Goal: Information Seeking & Learning: Learn about a topic

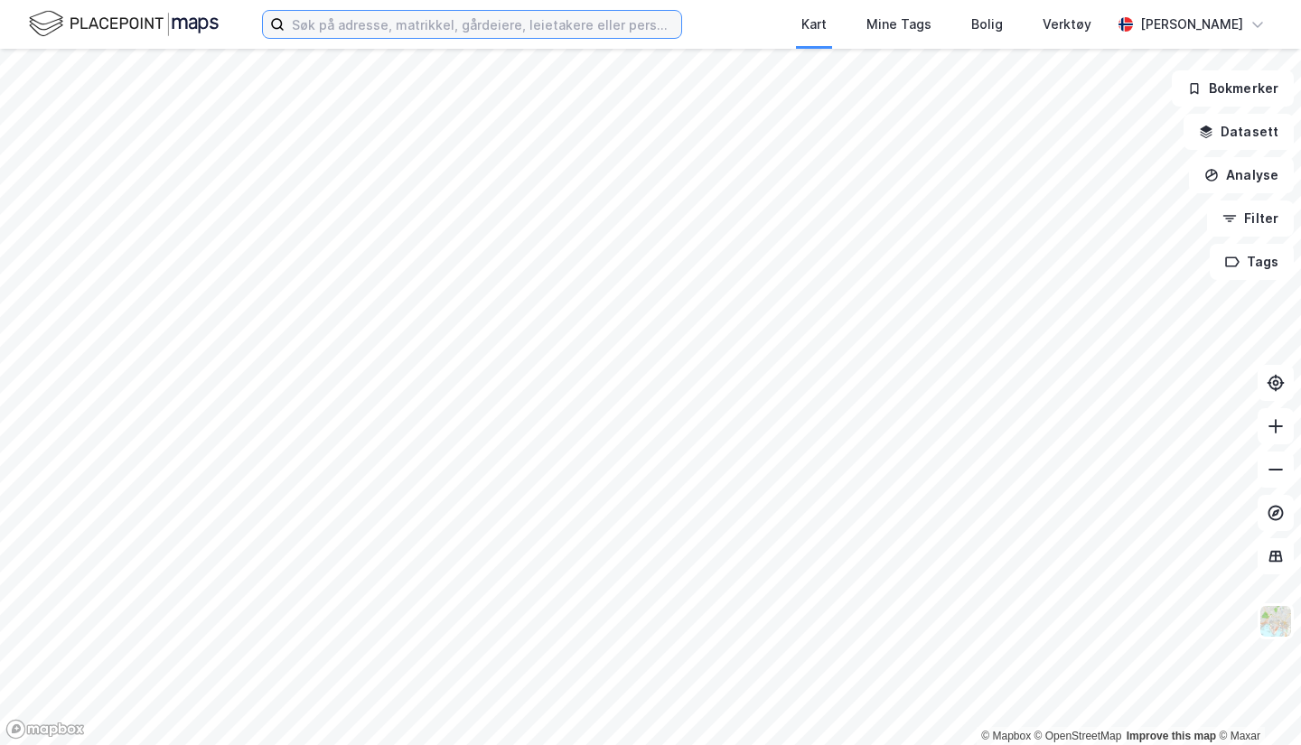
click at [474, 35] on input at bounding box center [483, 24] width 397 height 27
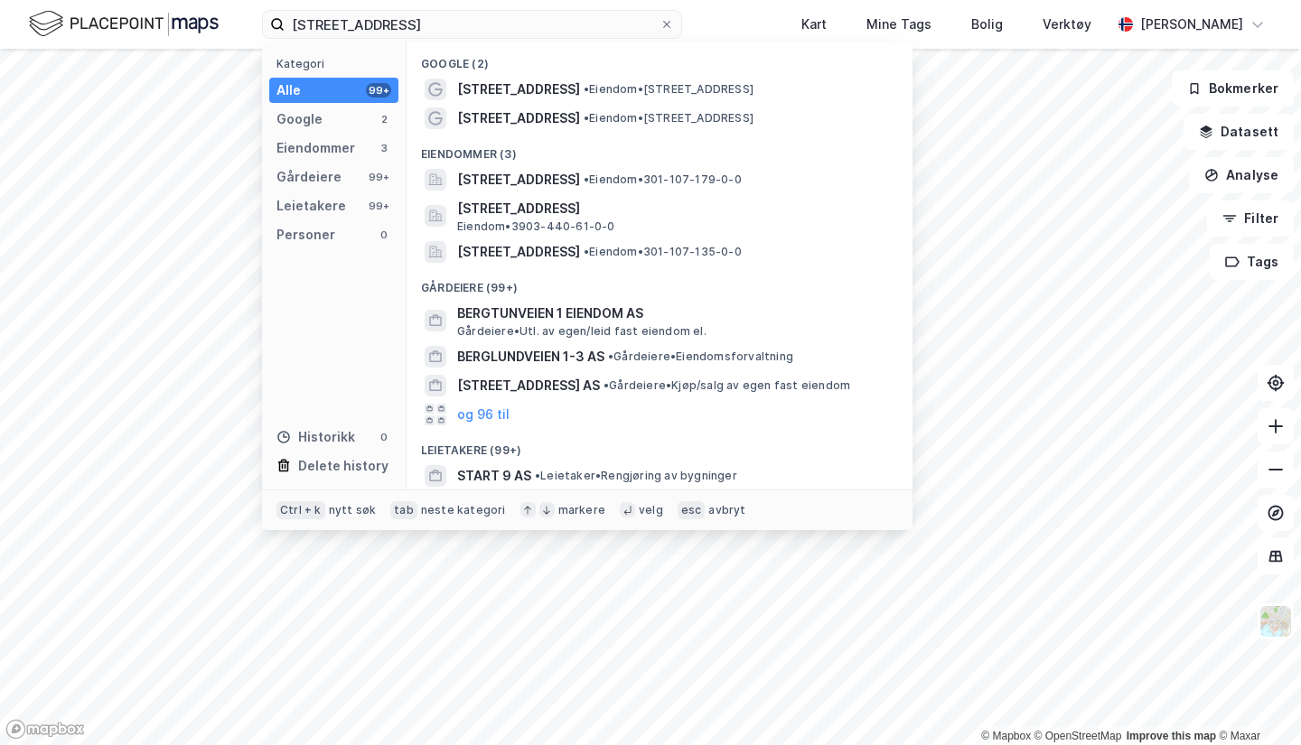
click at [524, 76] on div "[STREET_ADDRESS] • Eiendom • [STREET_ADDRESS]" at bounding box center [659, 89] width 477 height 29
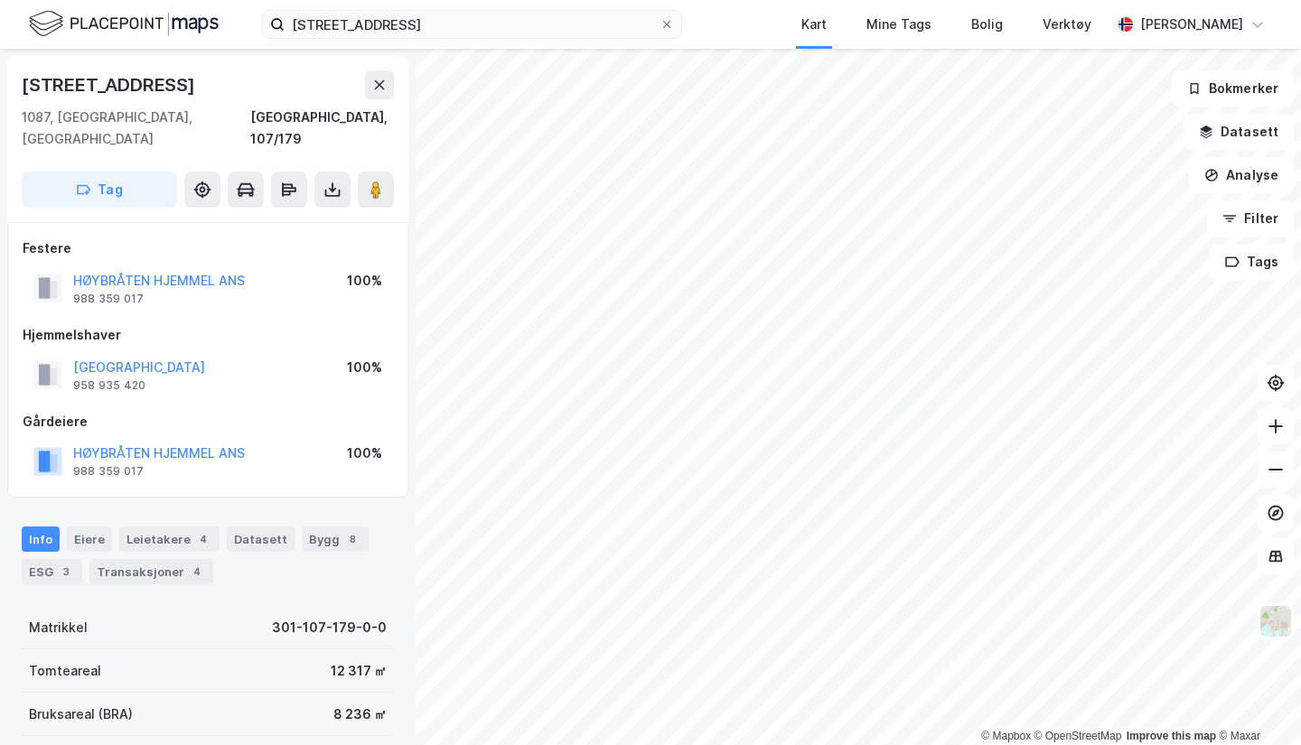
click at [329, 188] on icon at bounding box center [332, 190] width 7 height 5
click at [285, 219] on div "Last ned grunnbok" at bounding box center [243, 226] width 105 height 14
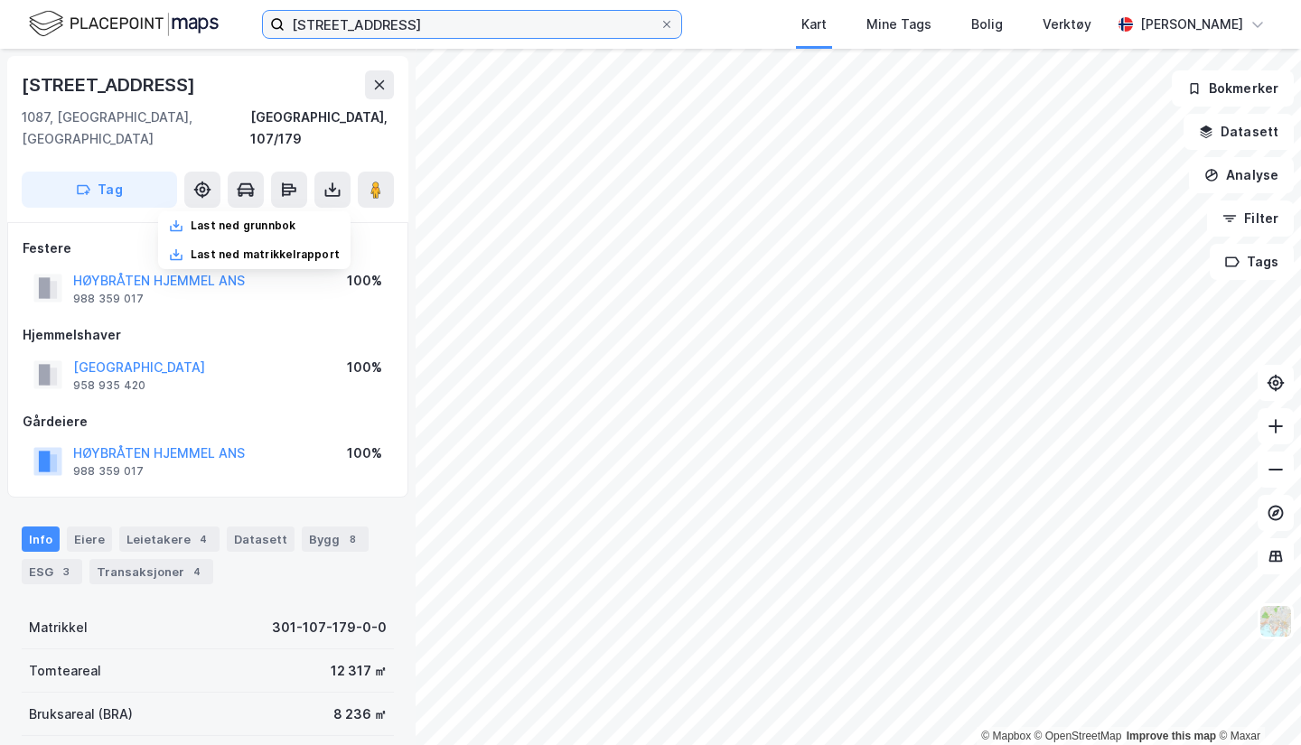
click at [453, 23] on input "[STREET_ADDRESS]" at bounding box center [472, 24] width 375 height 27
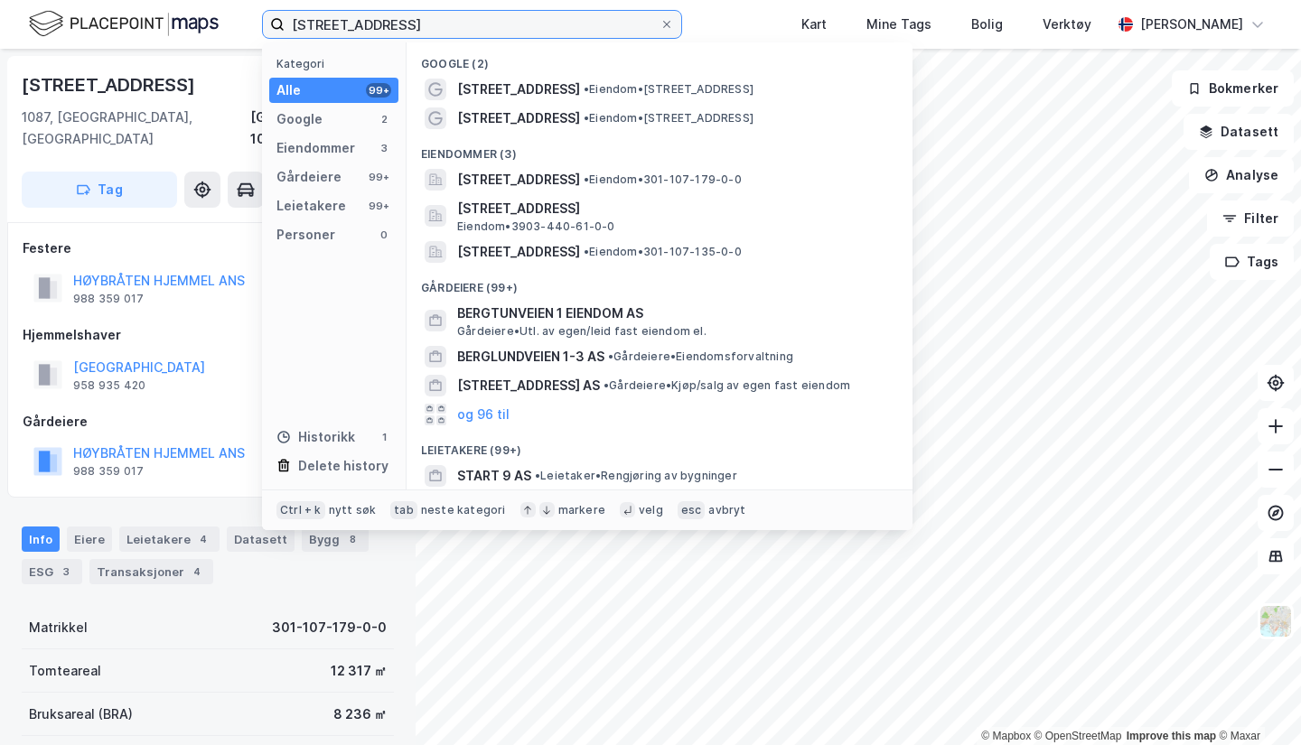
click at [453, 23] on input "[STREET_ADDRESS]" at bounding box center [472, 24] width 375 height 27
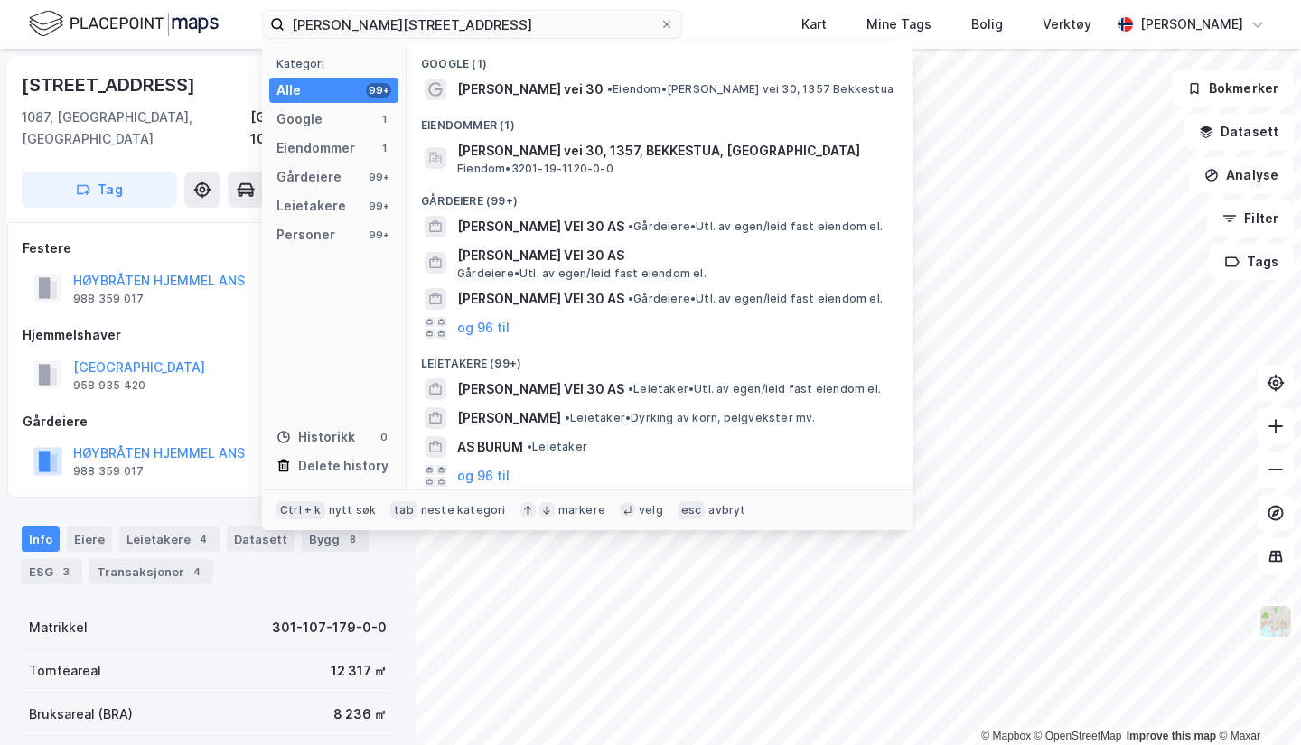
click at [569, 100] on div "[PERSON_NAME] vei 30 • Eiendom • [PERSON_NAME][STREET_ADDRESS], 1357 Bekkestua" at bounding box center [659, 89] width 477 height 29
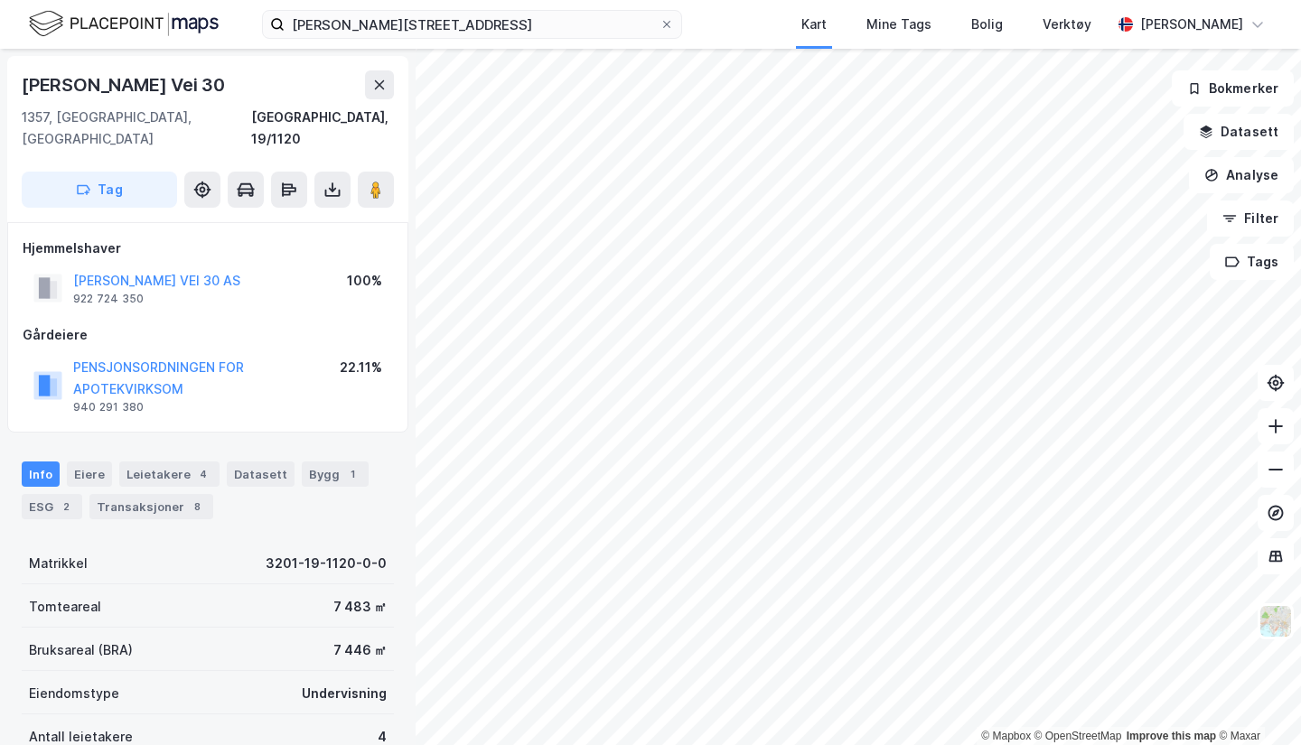
drag, startPoint x: 192, startPoint y: 273, endPoint x: 196, endPoint y: 255, distance: 18.4
click at [192, 270] on div "[PERSON_NAME] VEI 30 AS 922 724 350" at bounding box center [156, 288] width 167 height 36
click at [0, 0] on button "[PERSON_NAME] VEI 30 AS" at bounding box center [0, 0] width 0 height 0
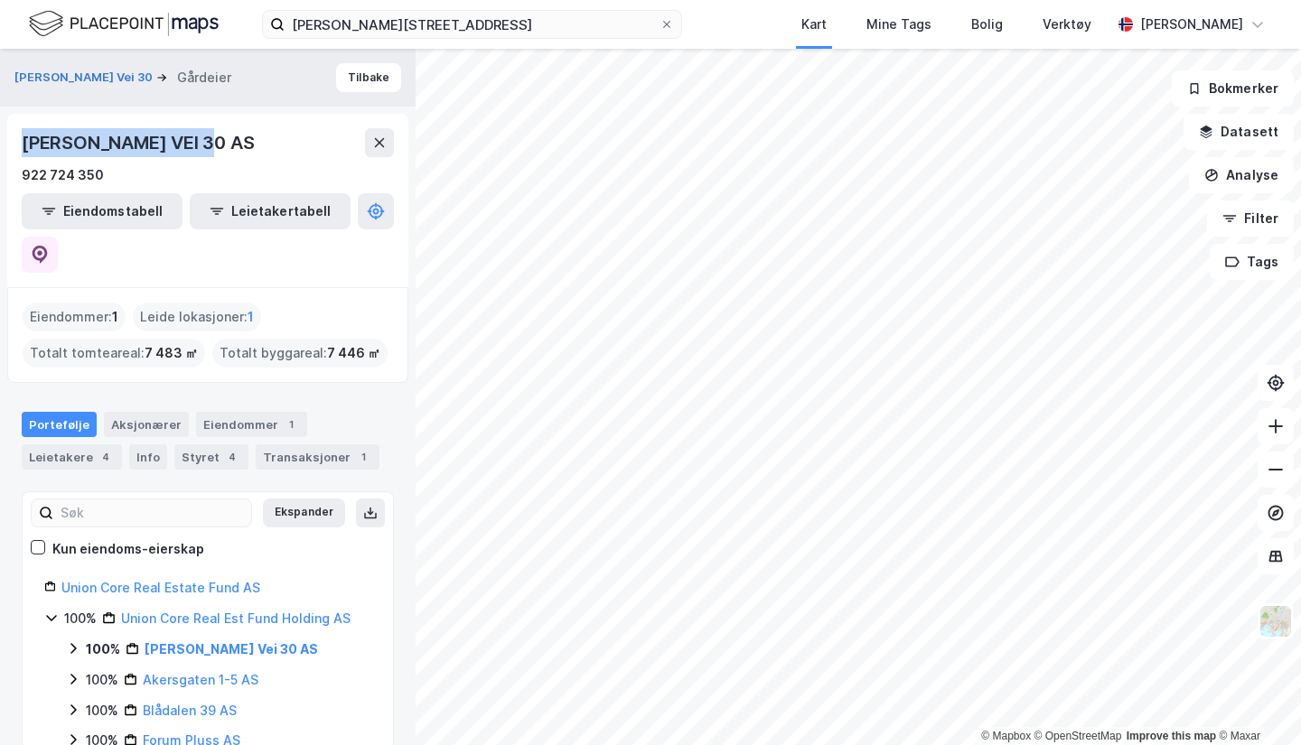
drag, startPoint x: 218, startPoint y: 150, endPoint x: 26, endPoint y: 140, distance: 191.7
click at [26, 140] on div "[PERSON_NAME] VEI 30 AS" at bounding box center [140, 142] width 236 height 29
copy div "[PERSON_NAME] VEI 30"
click at [412, 7] on div "hans burums vei 30 Kart Mine Tags Bolig Verktøy [PERSON_NAME]" at bounding box center [650, 24] width 1301 height 49
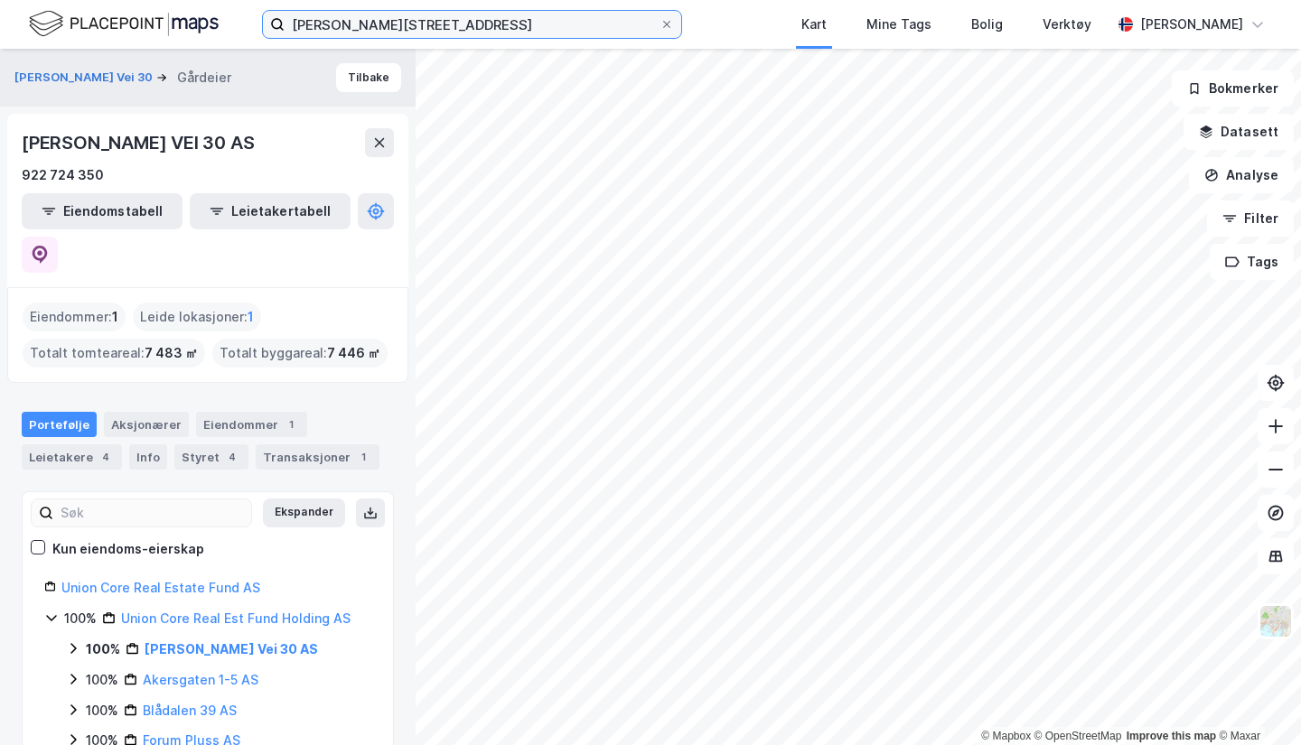
click at [430, 29] on input "[PERSON_NAME][STREET_ADDRESS]" at bounding box center [472, 24] width 375 height 27
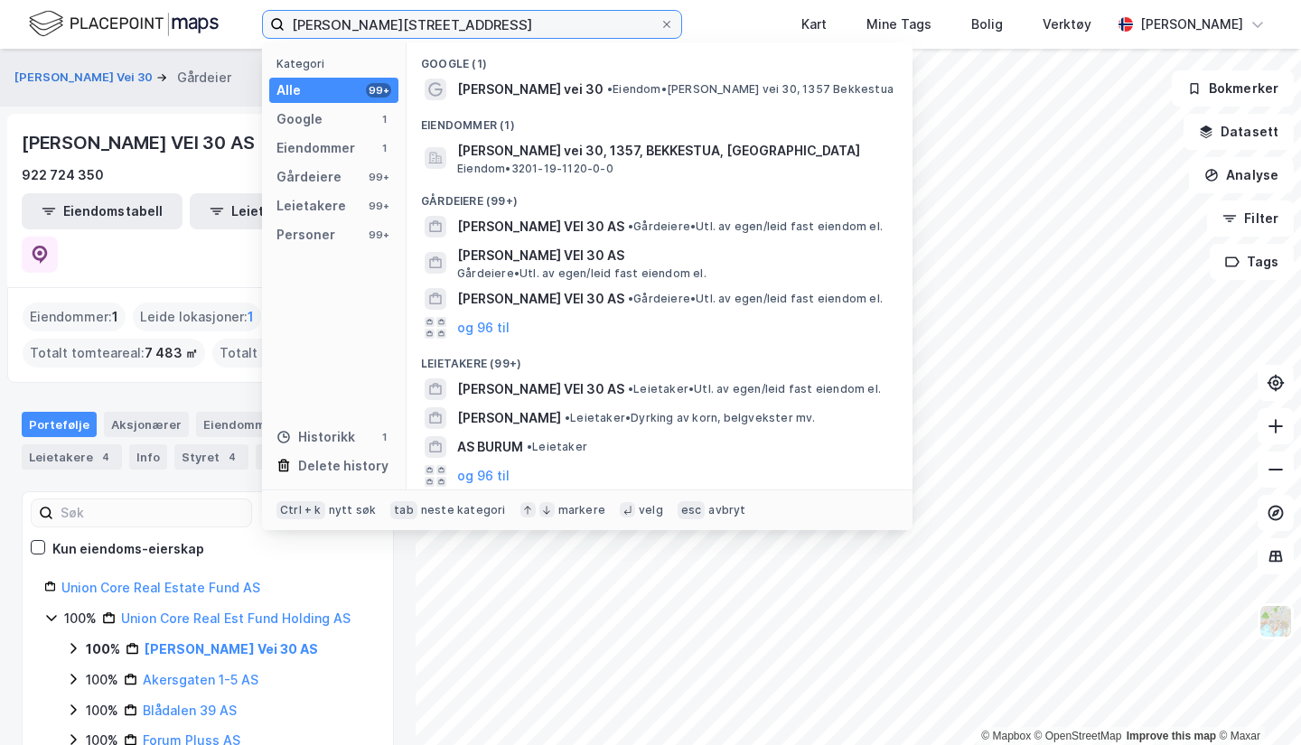
click at [430, 29] on input "[PERSON_NAME][STREET_ADDRESS]" at bounding box center [472, 24] width 375 height 27
type input "e"
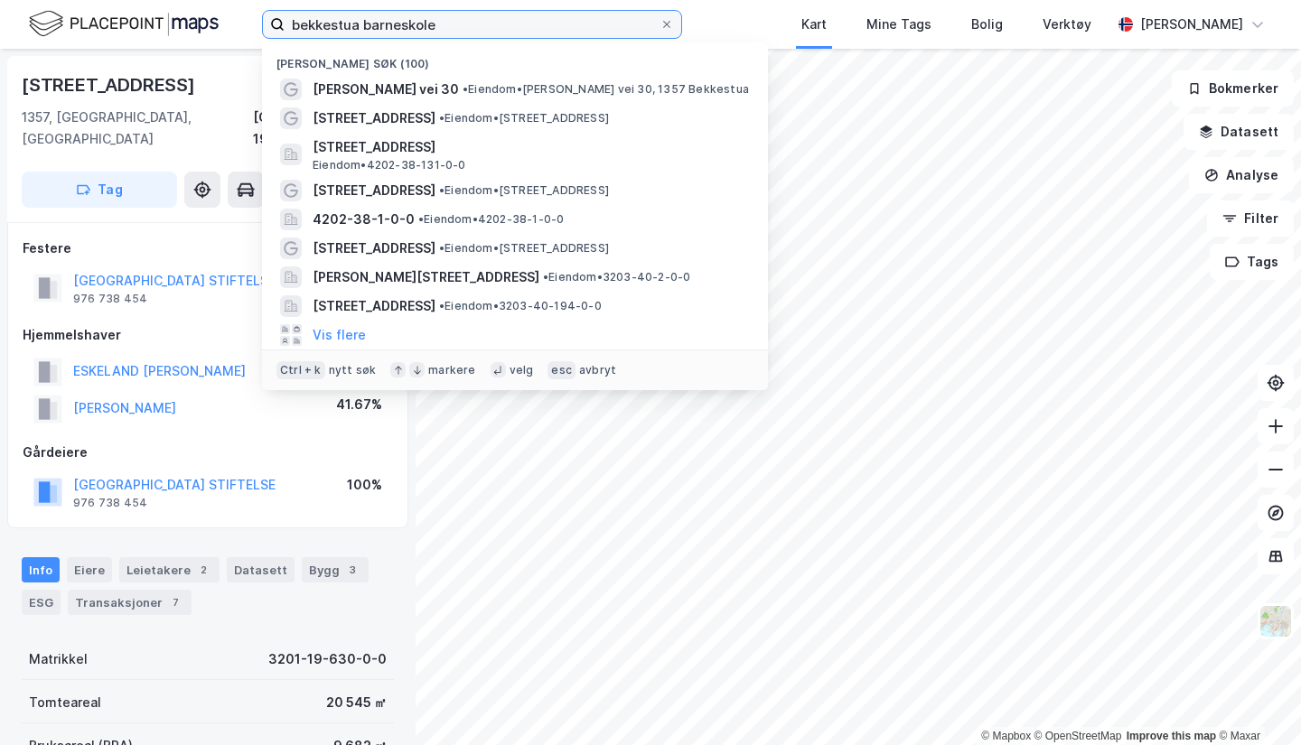
click at [480, 23] on input "bekkestua barneskole" at bounding box center [472, 24] width 375 height 27
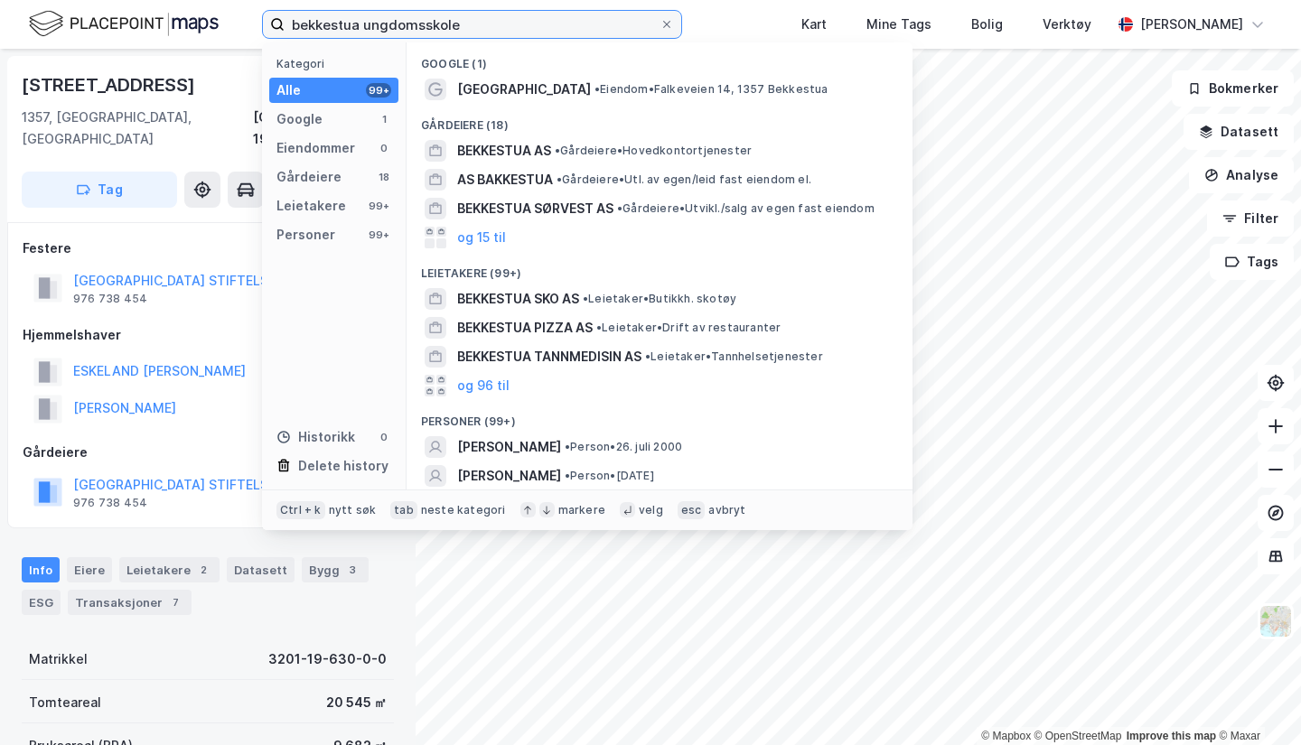
click at [552, 35] on input "bekkestua ungdomsskole" at bounding box center [472, 24] width 375 height 27
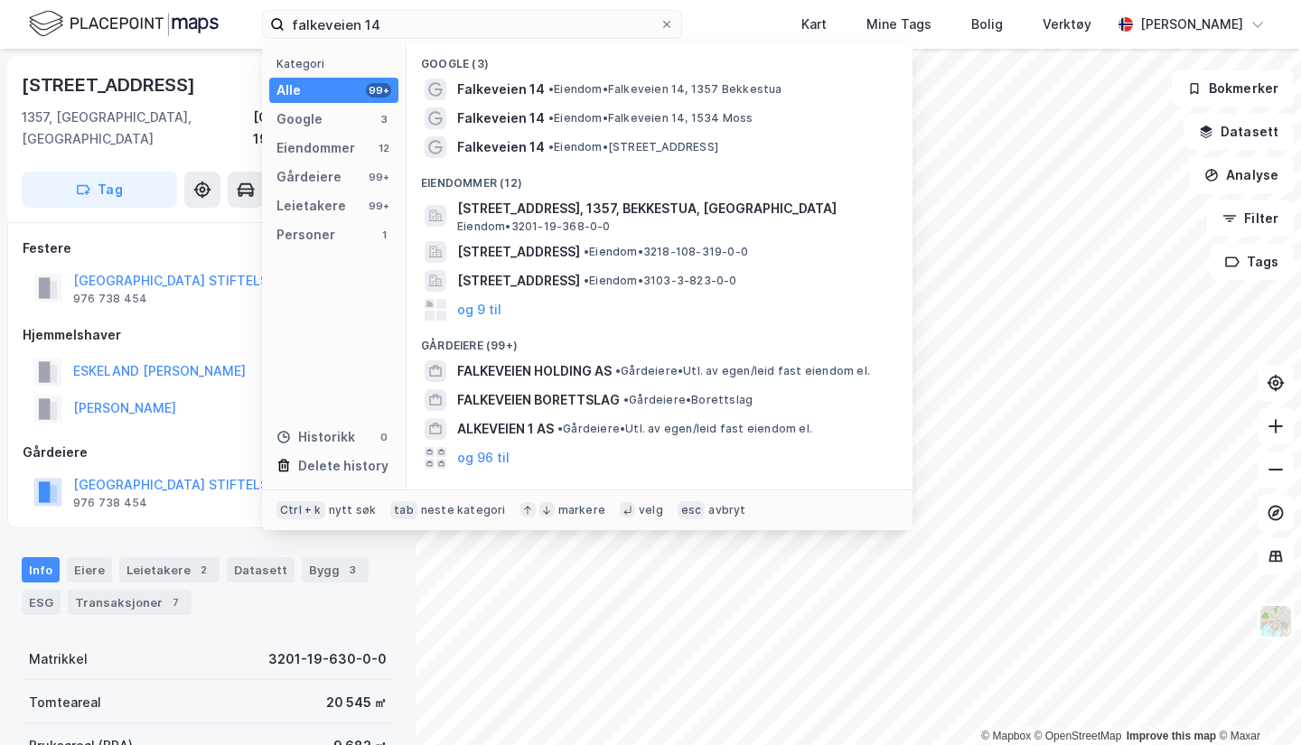
click at [559, 79] on div "Falkeveien 14 • Eiendom • [STREET_ADDRESS], 1357 Bekkestua" at bounding box center [675, 90] width 437 height 22
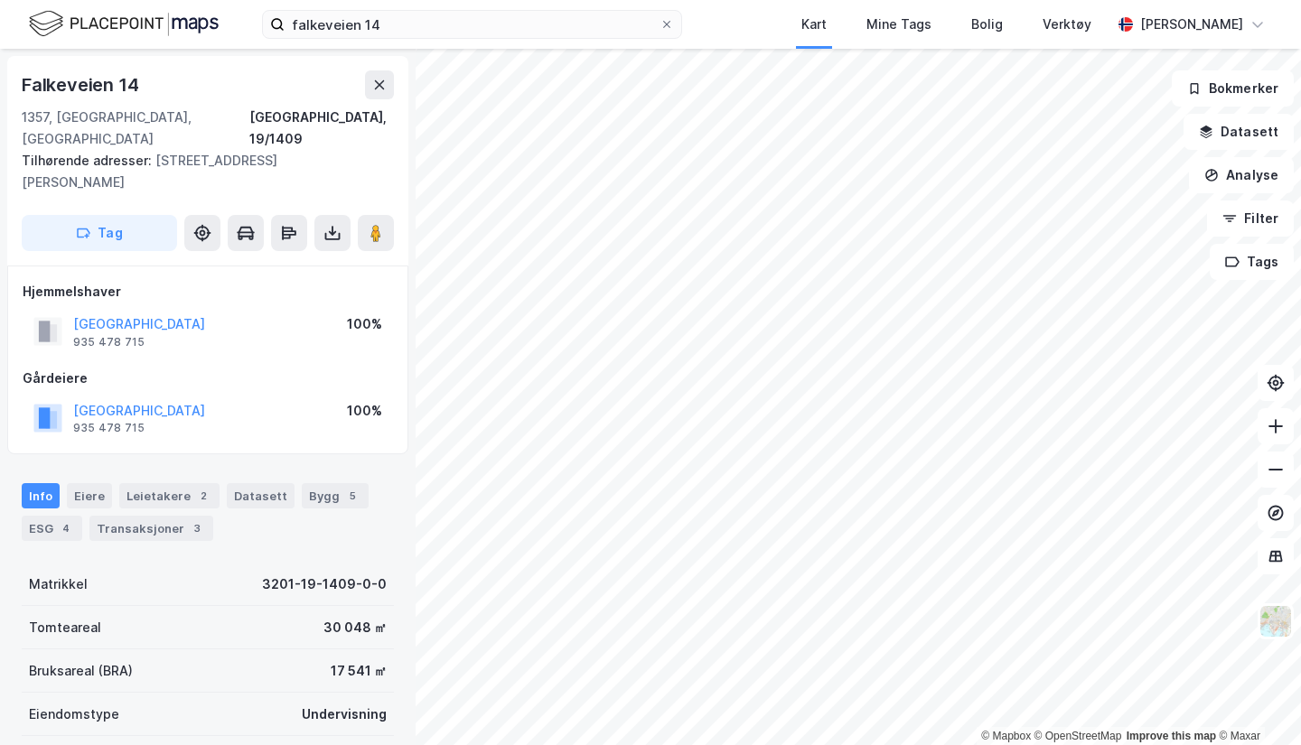
click at [991, 0] on html "falkeveien 14 Kart Mine Tags Bolig Verktøy [PERSON_NAME] © Mapbox © OpenStreetM…" at bounding box center [650, 372] width 1301 height 745
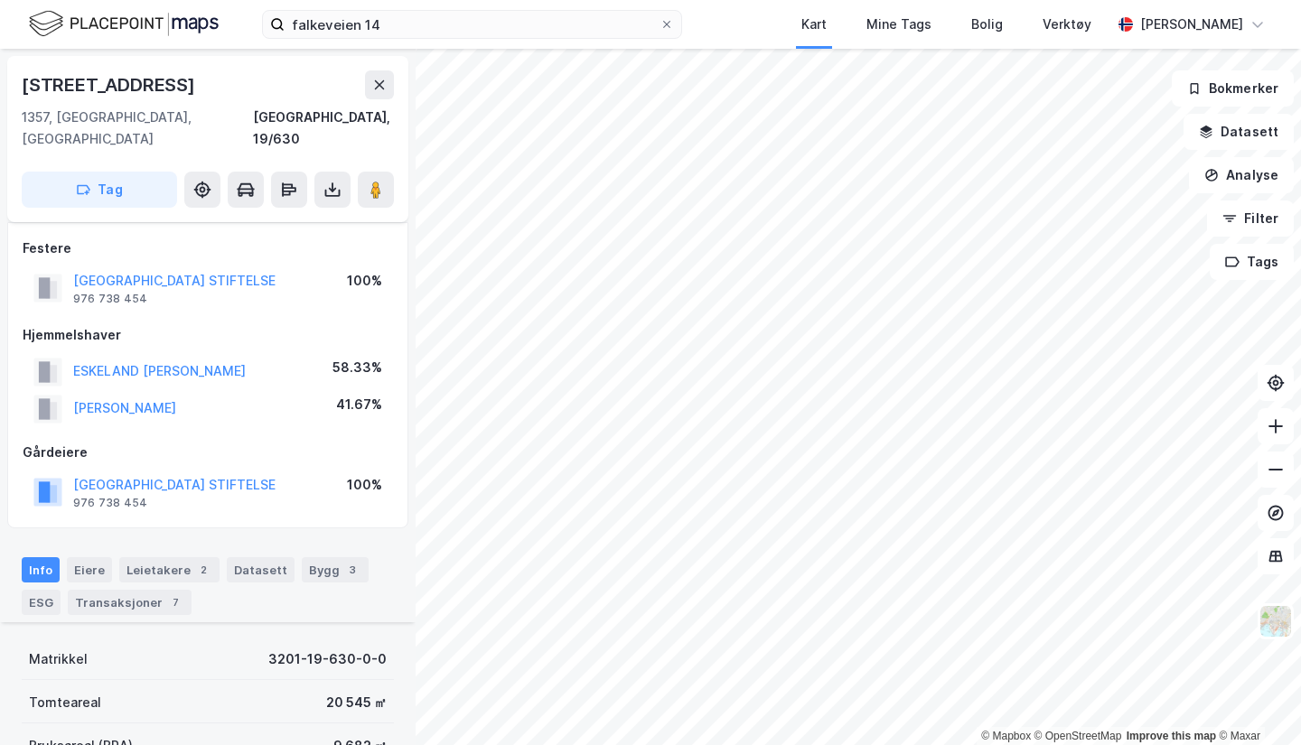
scroll to position [427, 0]
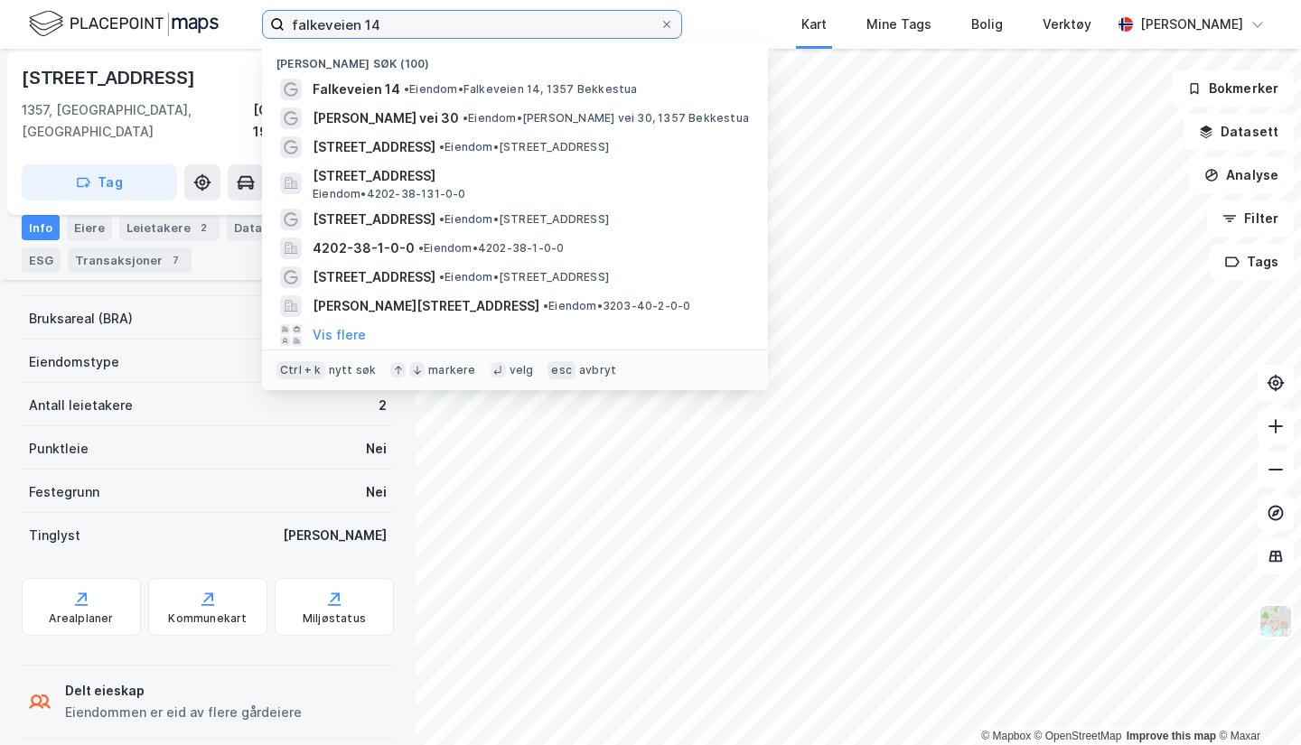
drag, startPoint x: 419, startPoint y: 19, endPoint x: 0, endPoint y: -79, distance: 430.3
click at [0, 0] on html "falkeveien 14 Nylige søk (100) [GEOGRAPHIC_DATA] 14 • Eiendom • [STREET_ADDRESS…" at bounding box center [650, 372] width 1301 height 745
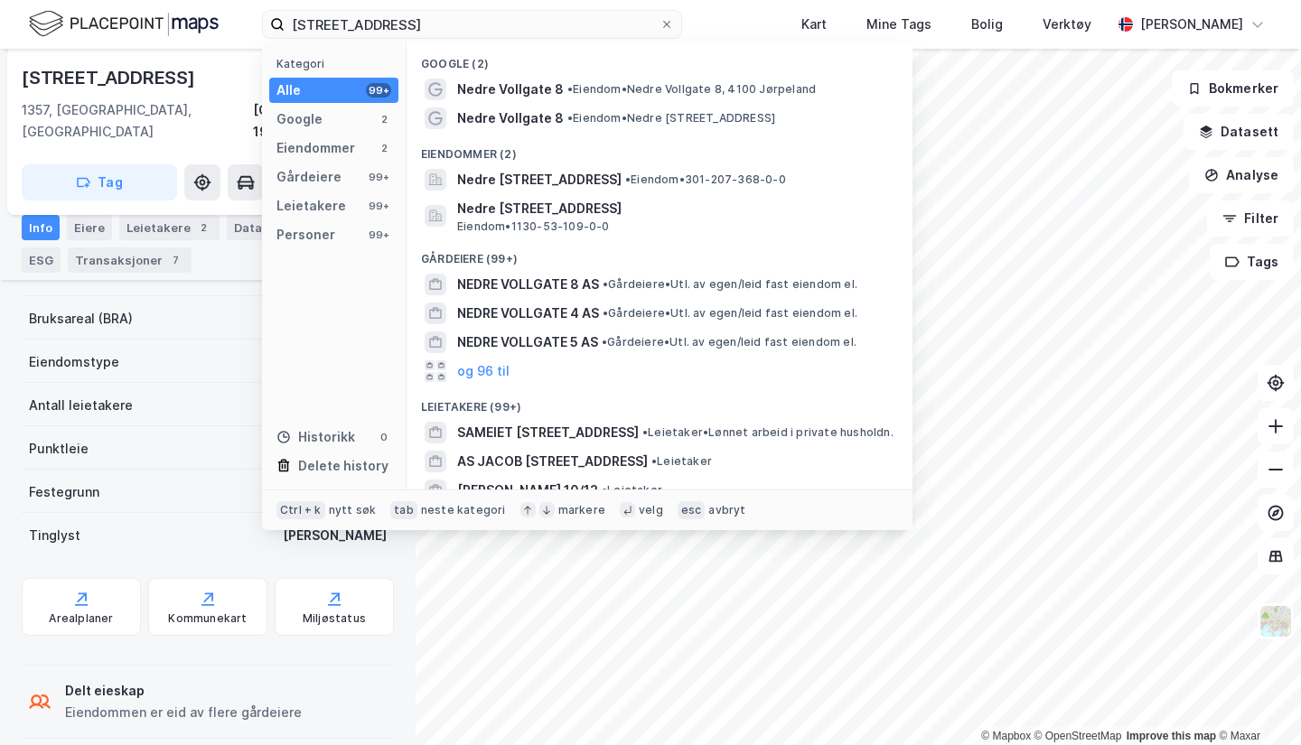
click at [560, 107] on div "Nedre Vollgate 8 • Eiendom • [STREET_ADDRESS]" at bounding box center [675, 118] width 437 height 22
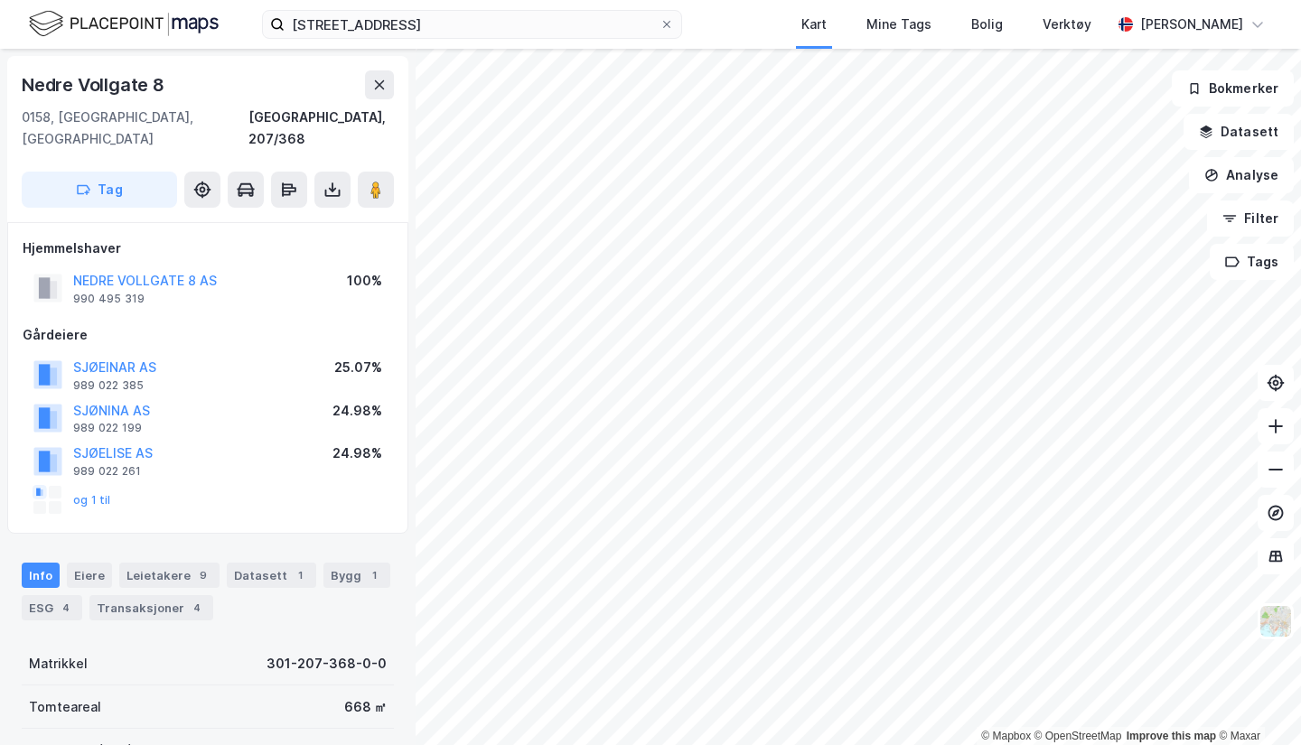
scroll to position [360, 0]
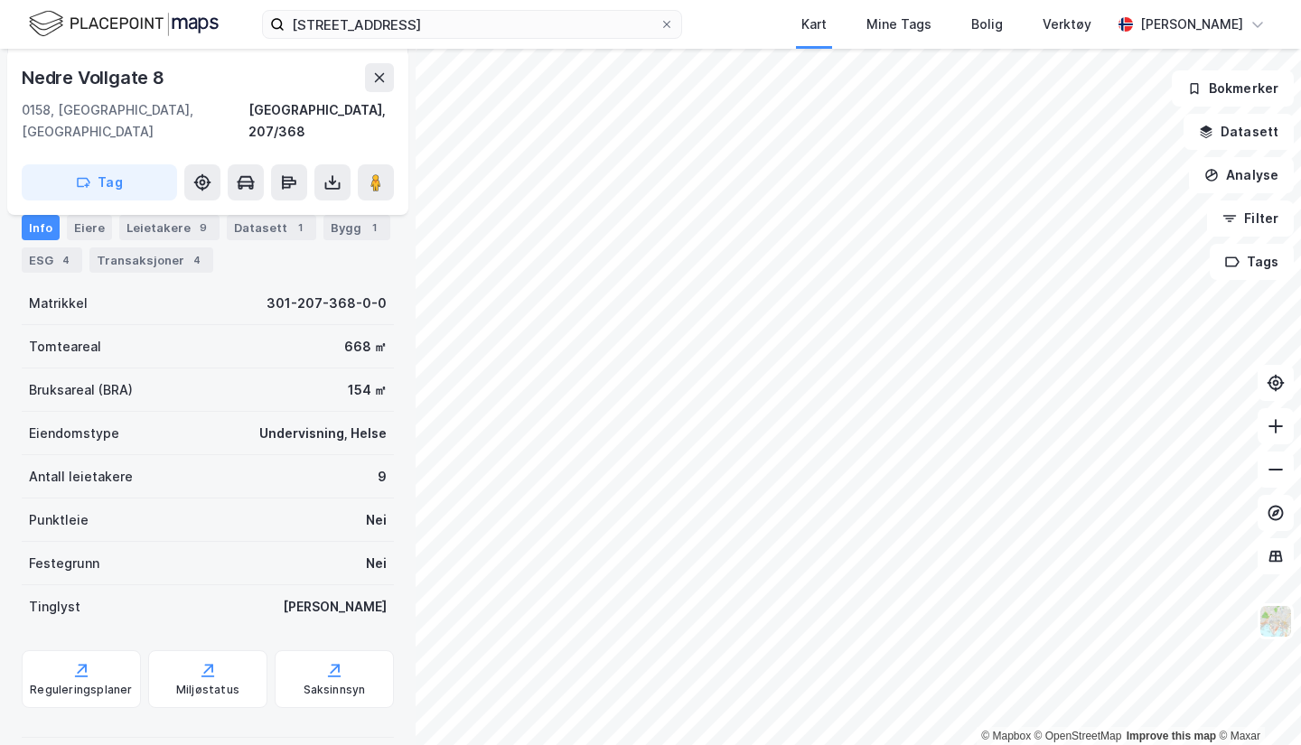
click at [78, 209] on div "Info [PERSON_NAME] 9 Datasett 1 Bygg 1 ESG 4 Transaksjoner 4" at bounding box center [207, 236] width 415 height 87
click at [78, 217] on div "Eiere" at bounding box center [89, 227] width 45 height 25
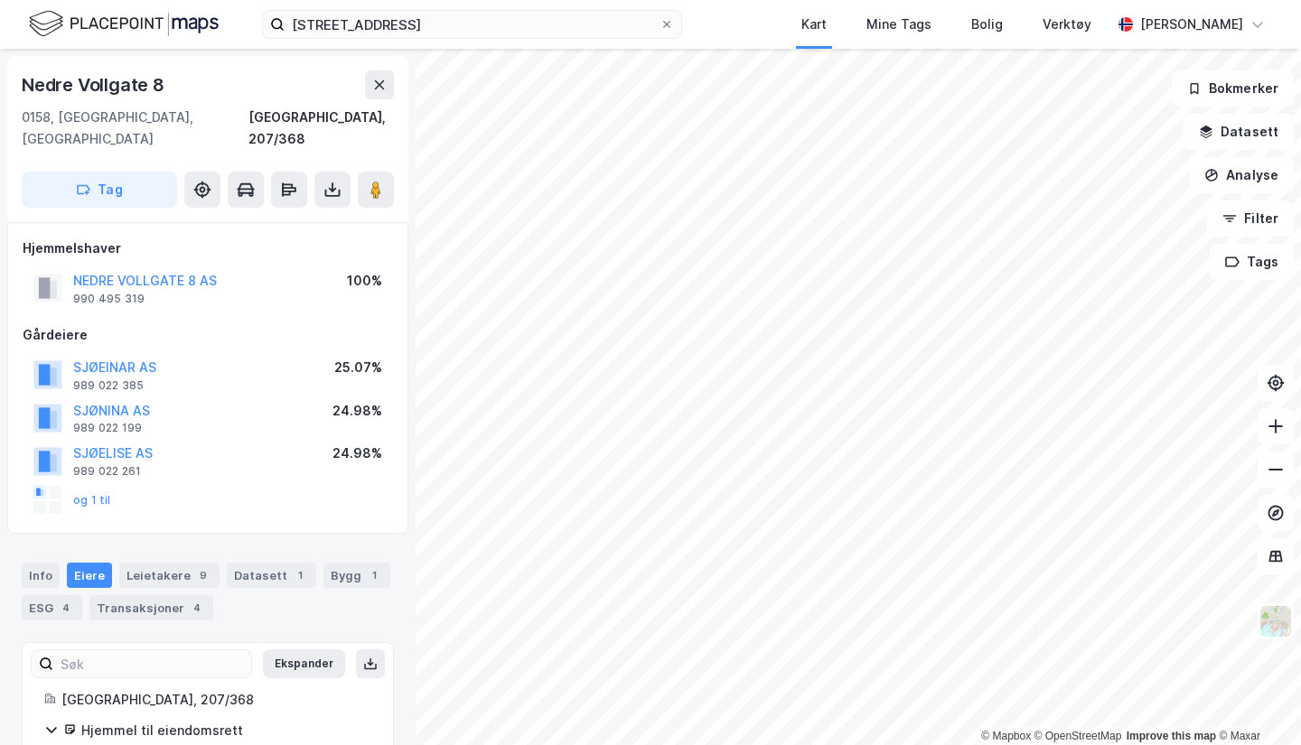
click at [0, 0] on button "NEDRE VOLLGATE 8 AS" at bounding box center [0, 0] width 0 height 0
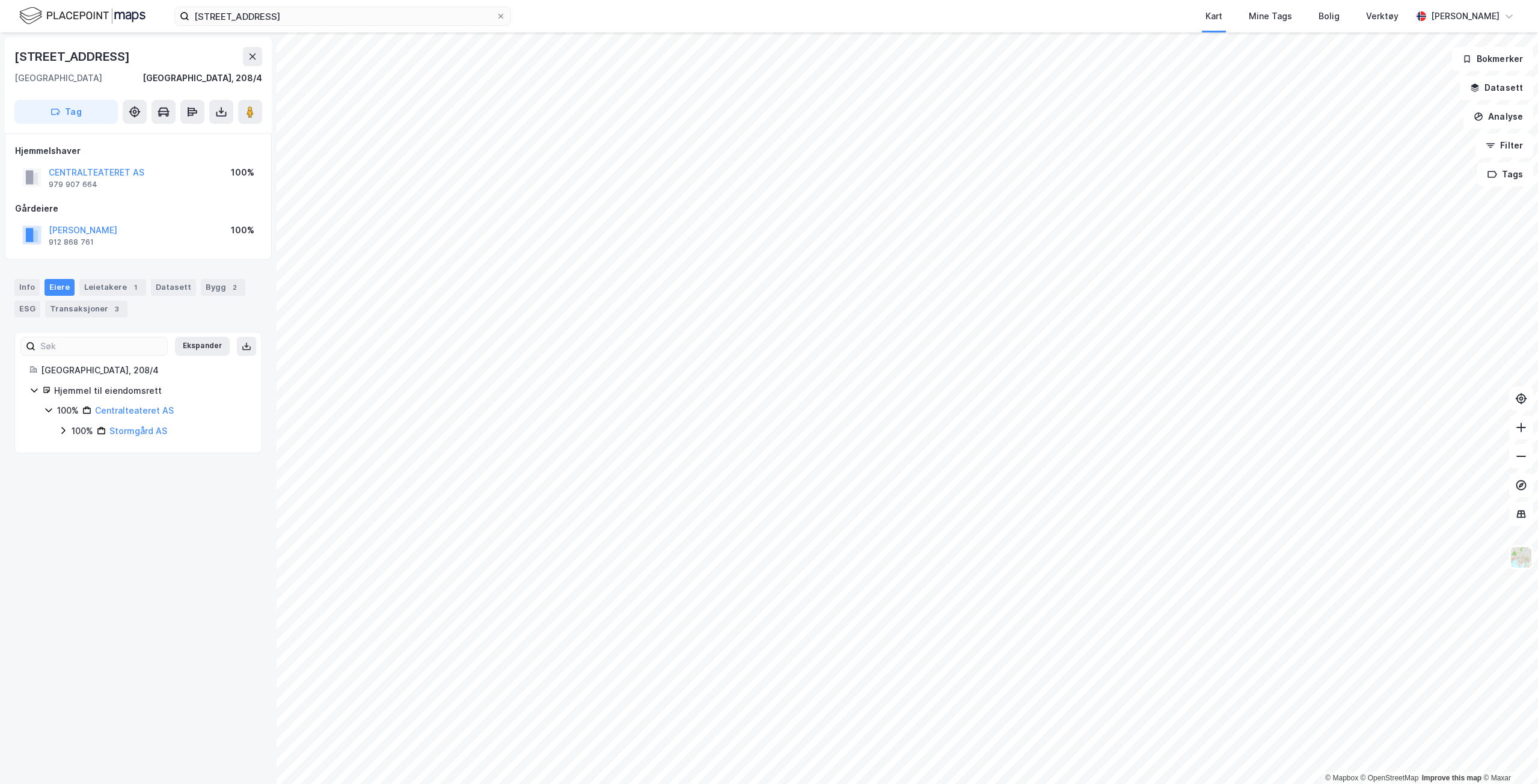
click at [417, 7] on label "[STREET_ADDRESS]" at bounding box center [343, 16] width 337 height 19
click at [417, 7] on input "[STREET_ADDRESS]" at bounding box center [343, 16] width 307 height 18
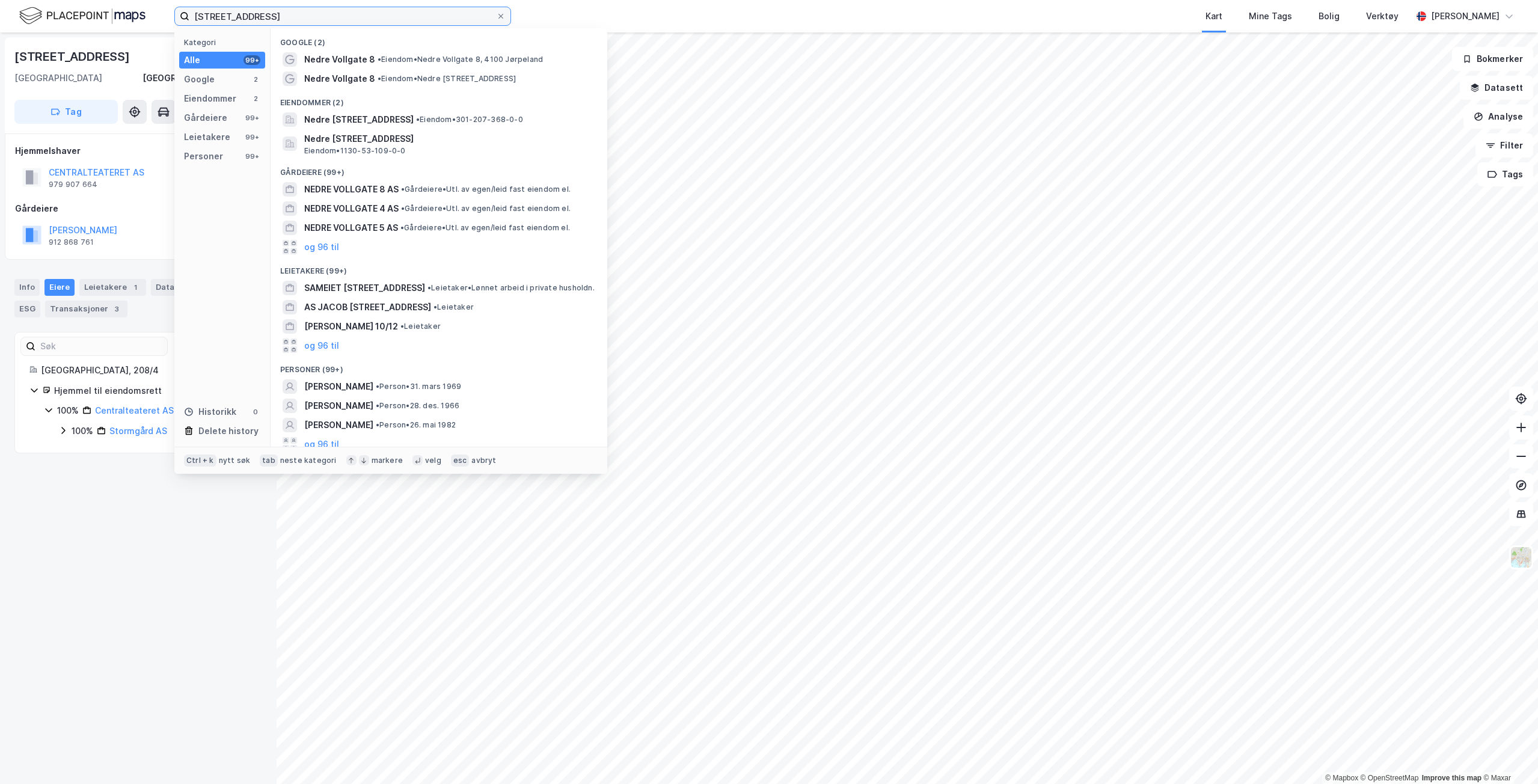
click at [411, 21] on input "[STREET_ADDRESS]" at bounding box center [343, 16] width 307 height 18
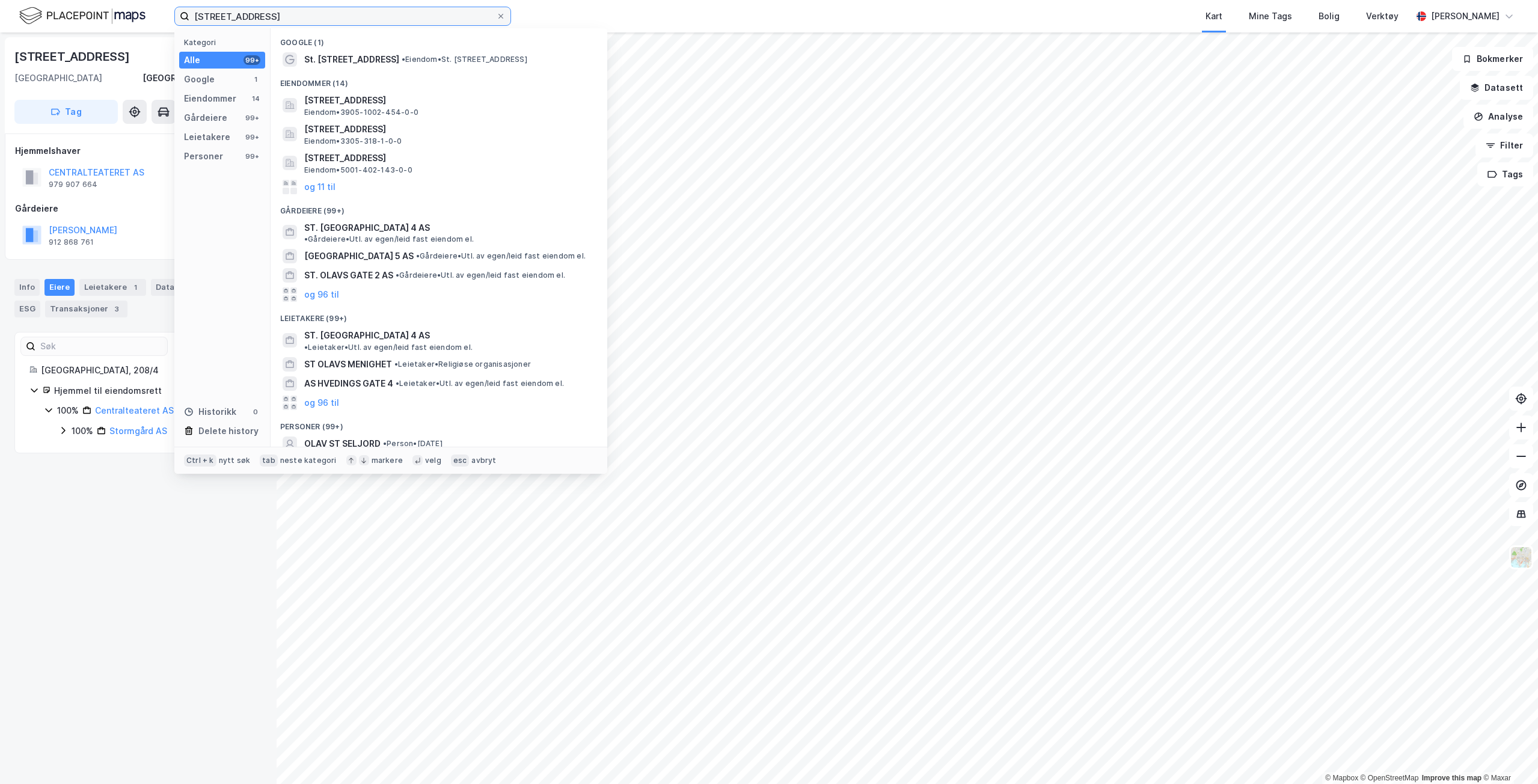
click at [289, 13] on input "[STREET_ADDRESS]" at bounding box center [343, 16] width 307 height 18
click at [367, 56] on span "St. [GEOGRAPHIC_DATA] 4" at bounding box center [359, 60] width 110 height 15
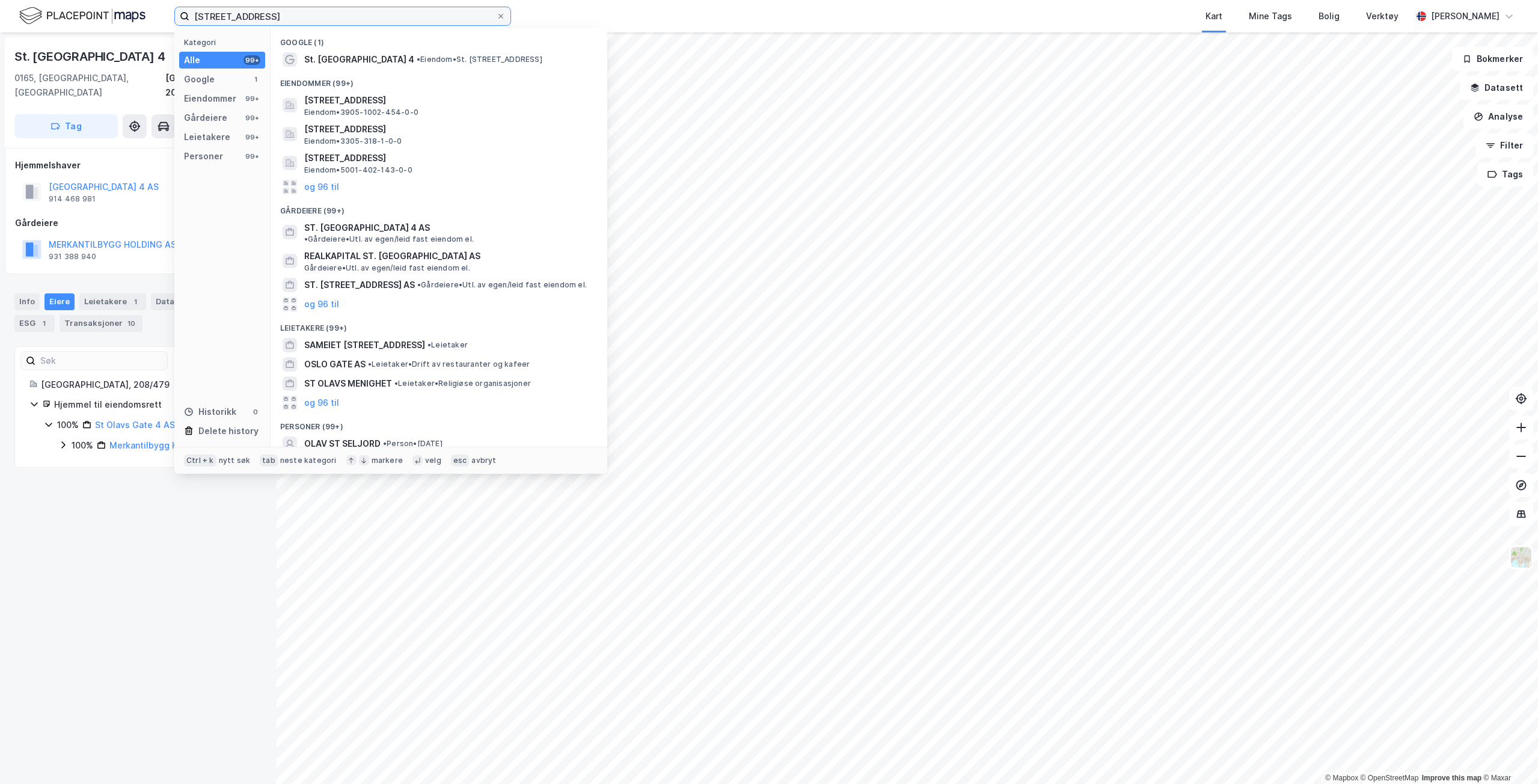
drag, startPoint x: 374, startPoint y: 23, endPoint x: -1, endPoint y: -53, distance: 382.6
click at [0, 0] on html "[STREET_ADDRESS] Kategori Alle 99+ Google 1 Eiendommer 99+ Gårdeiere 99+ Leieta…" at bounding box center [769, 392] width 1538 height 784
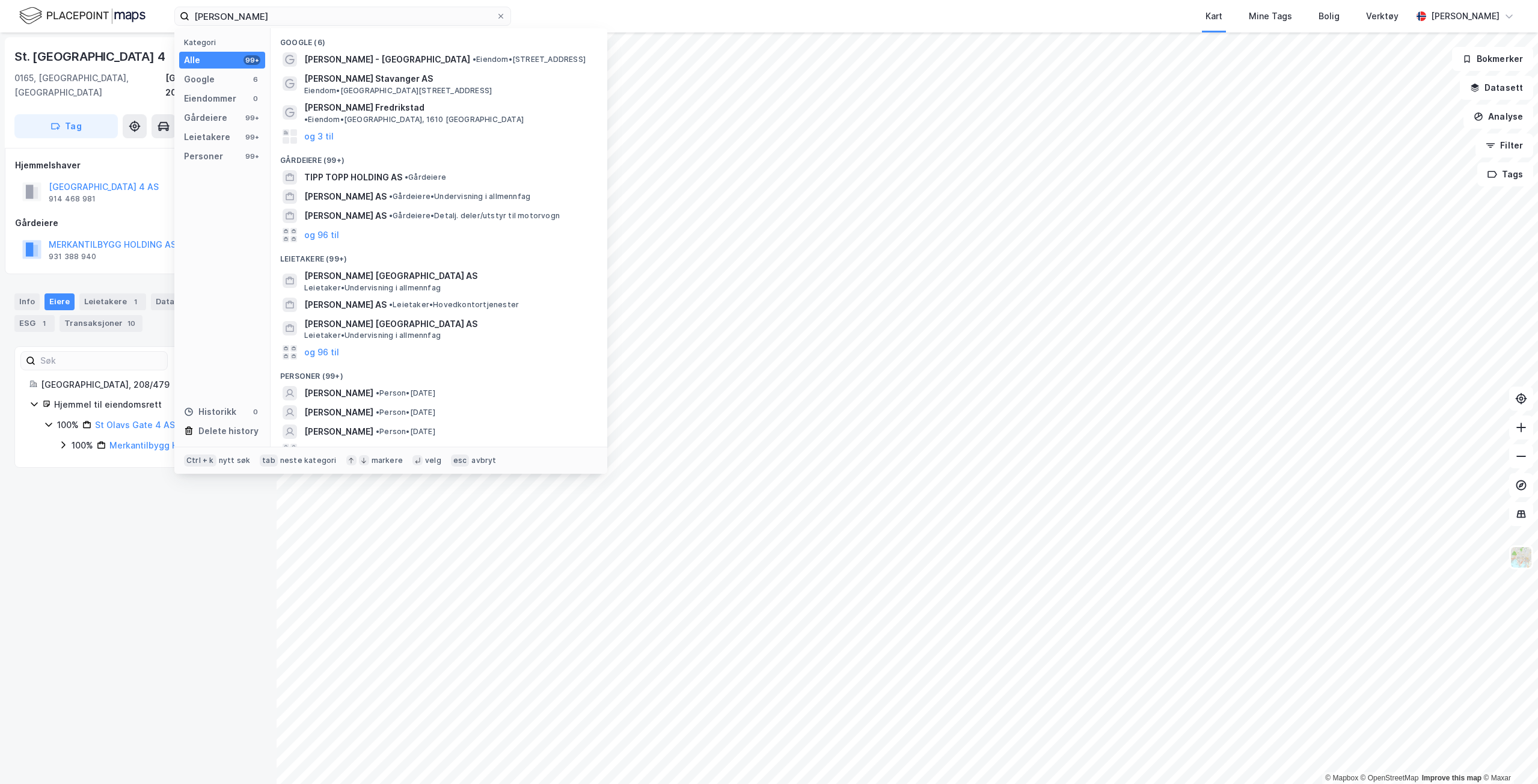
click at [295, 64] on div at bounding box center [290, 60] width 15 height 15
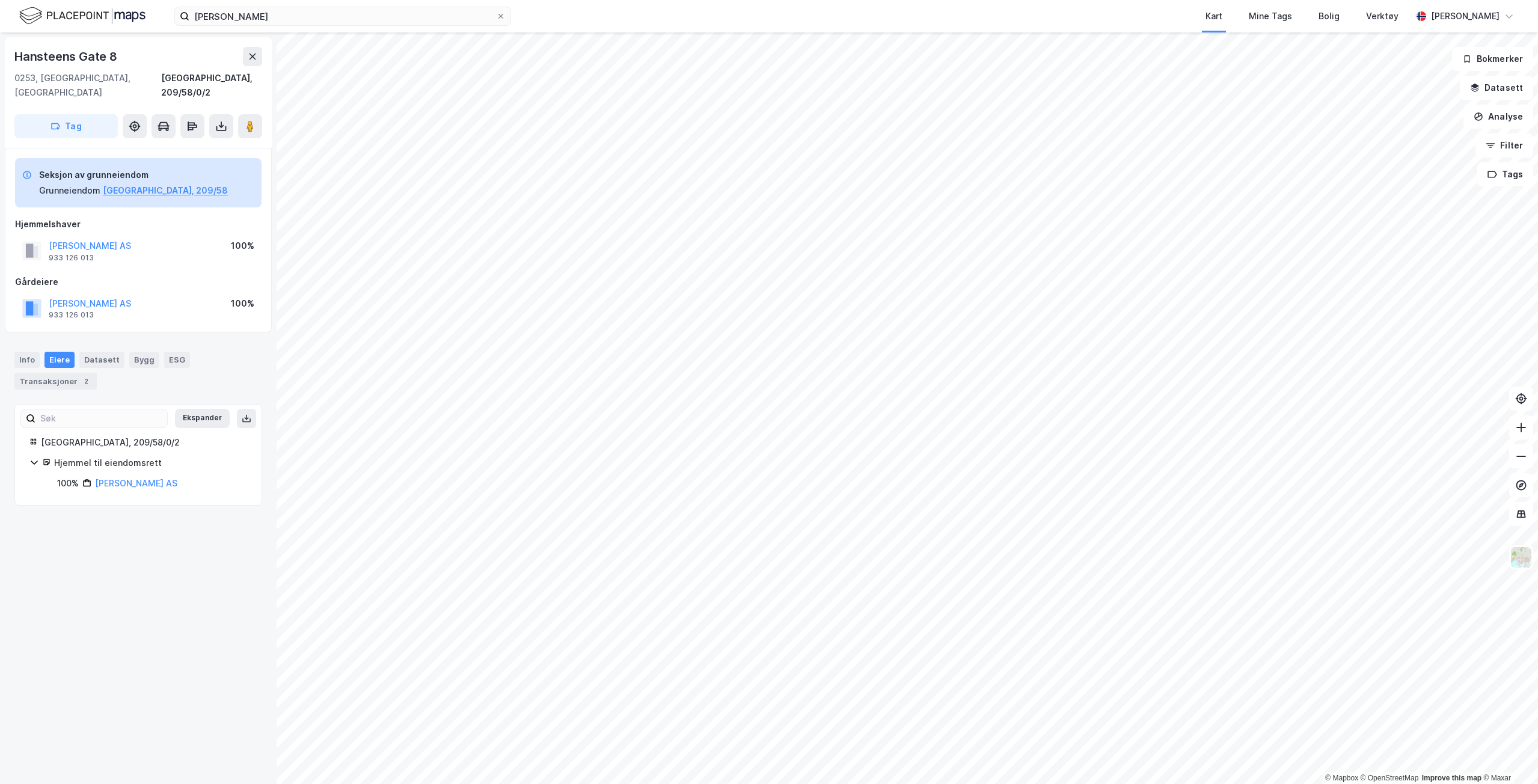
click at [360, 29] on div "wang topp Kart Mine Tags Bolig Verktøy [PERSON_NAME]" at bounding box center [769, 16] width 1538 height 33
click at [364, 22] on input "[PERSON_NAME]" at bounding box center [343, 16] width 307 height 18
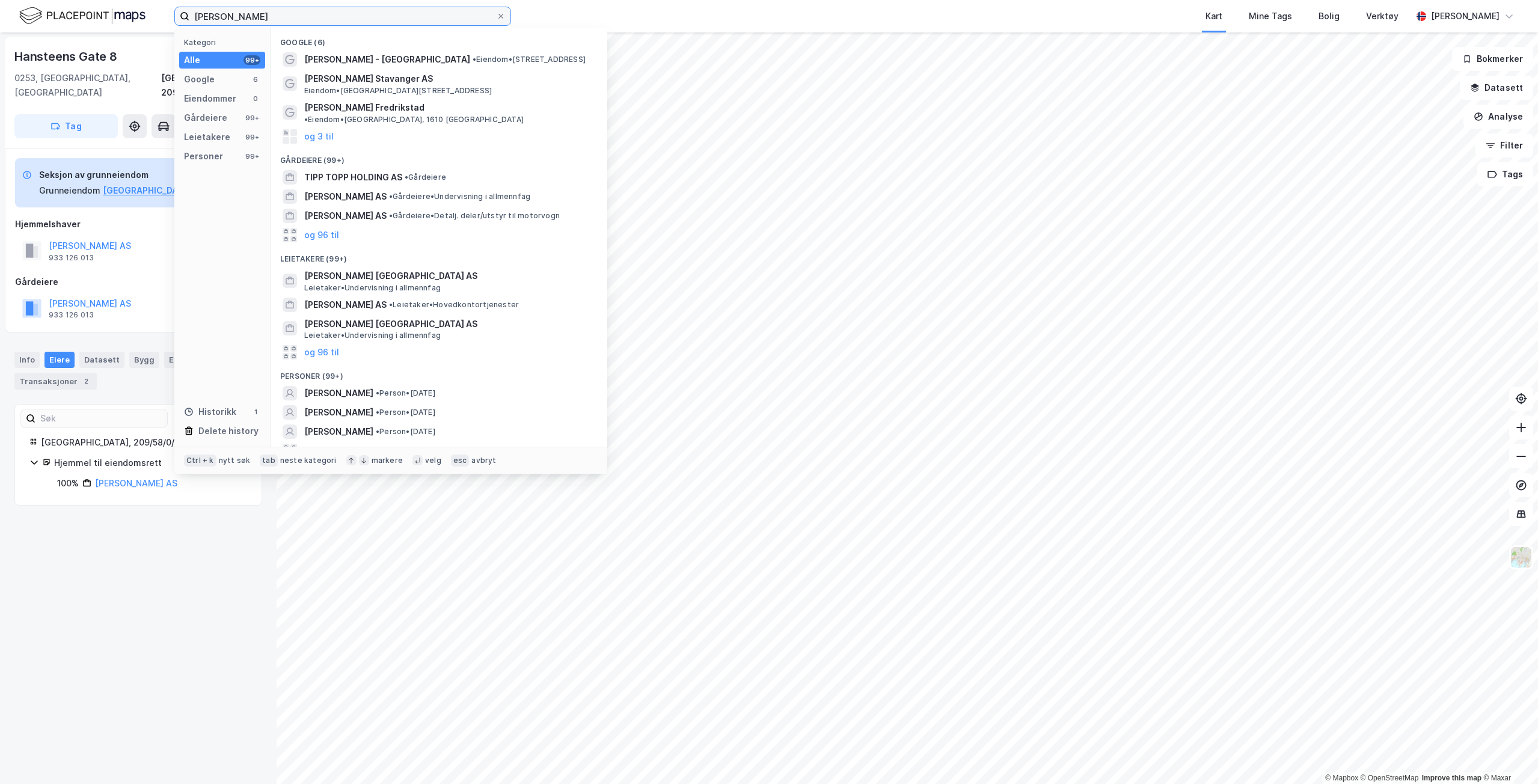
click at [364, 22] on input "[PERSON_NAME]" at bounding box center [343, 16] width 307 height 18
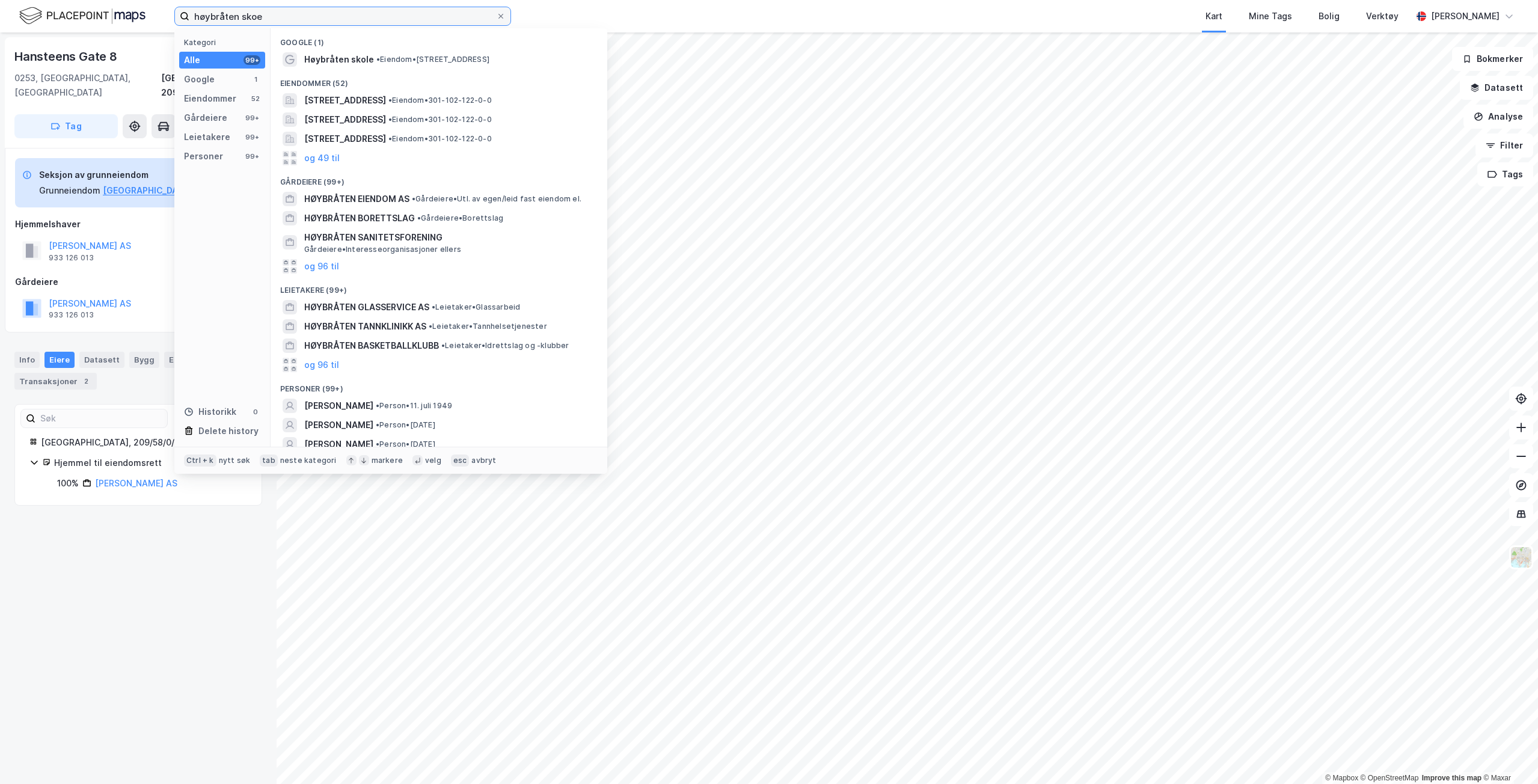
click at [344, 12] on input "høybråten skoe" at bounding box center [343, 16] width 307 height 18
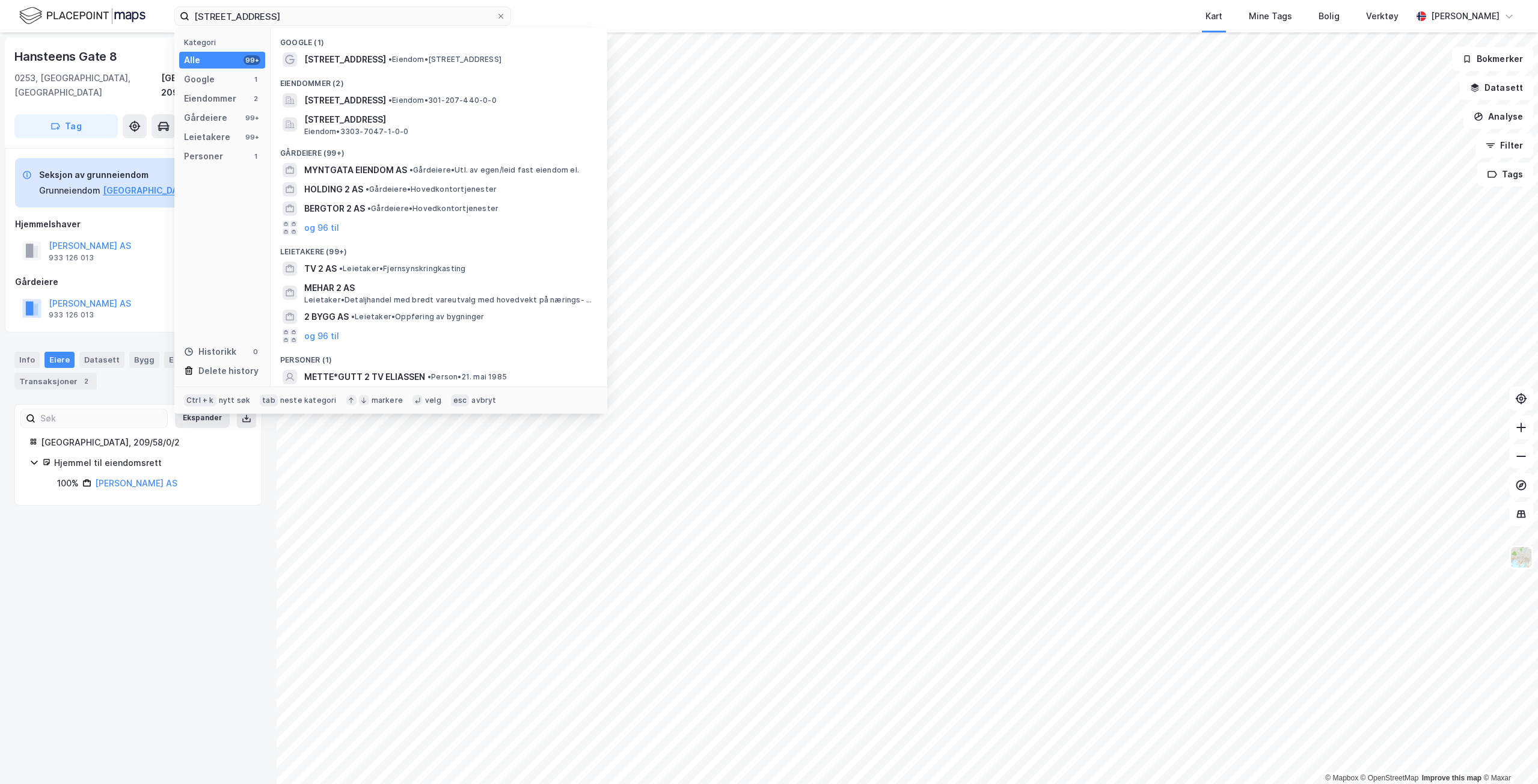
click at [337, 55] on span "[STREET_ADDRESS]" at bounding box center [345, 60] width 82 height 15
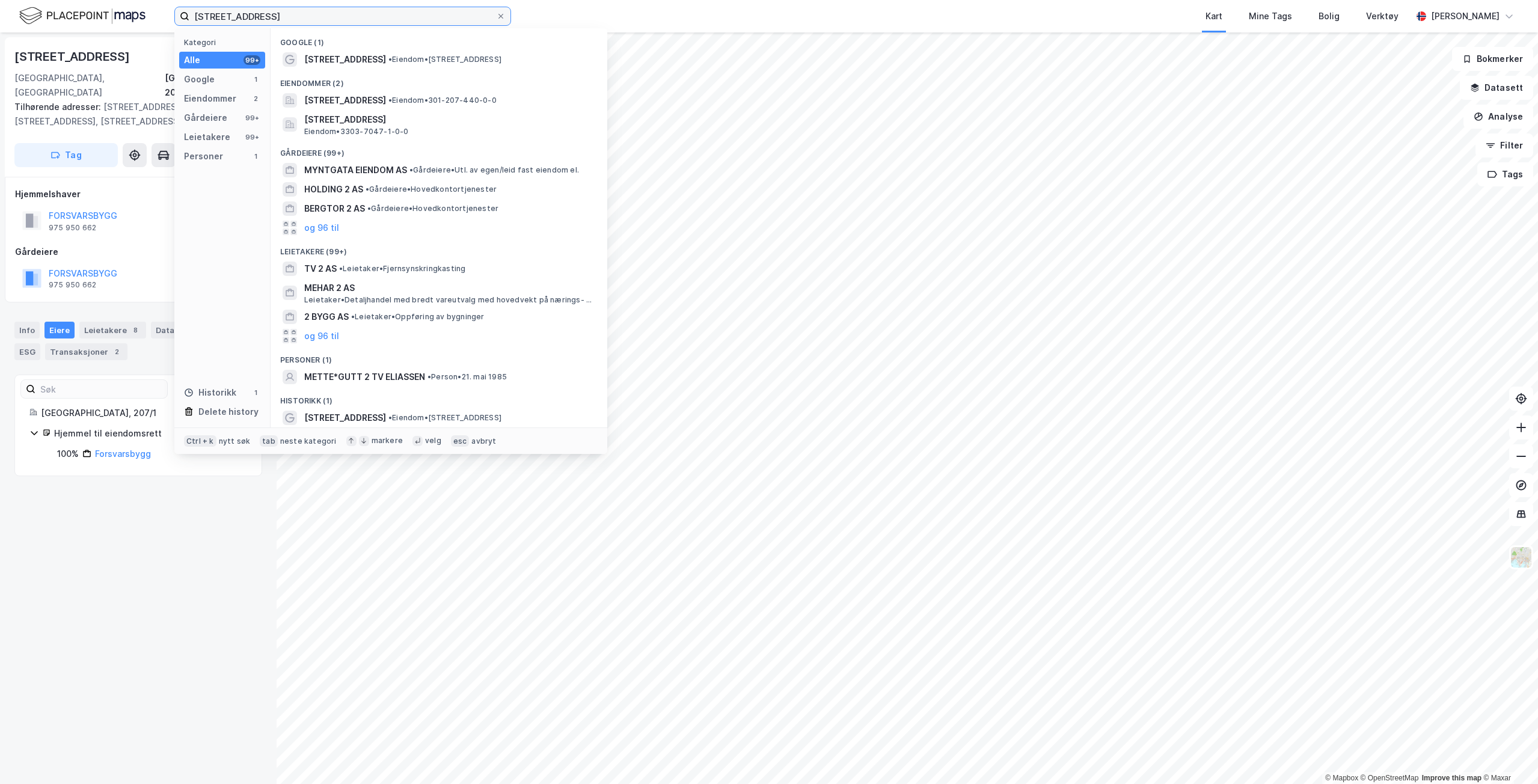
drag, startPoint x: 302, startPoint y: 21, endPoint x: -1, endPoint y: -41, distance: 309.3
click at [0, 0] on html "myntgata 2 Kategori Alle 99+ Google 1 Eiendommer 2 Gårdeiere 99+ Leietakere 99+…" at bounding box center [769, 392] width 1538 height 784
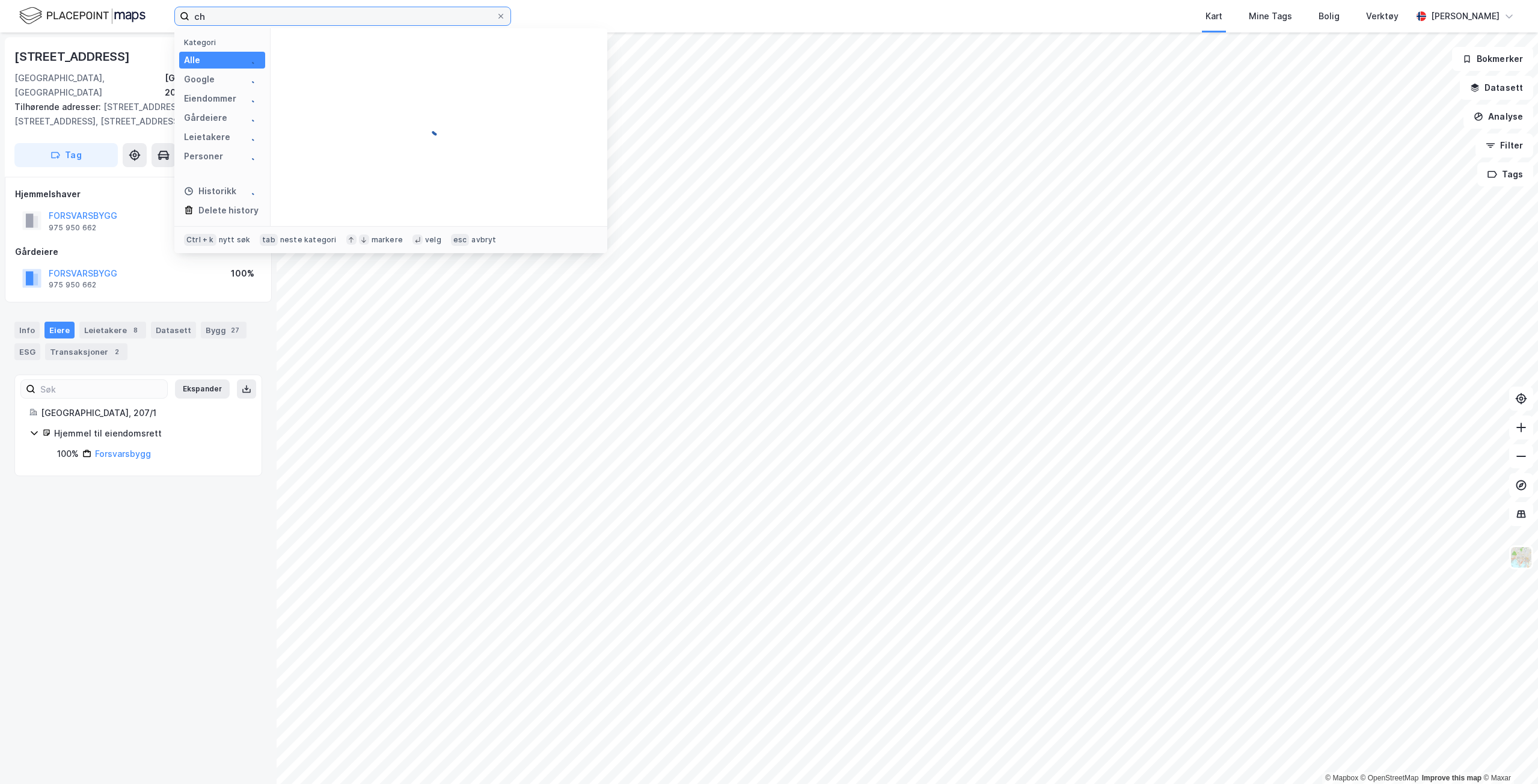
type input "c"
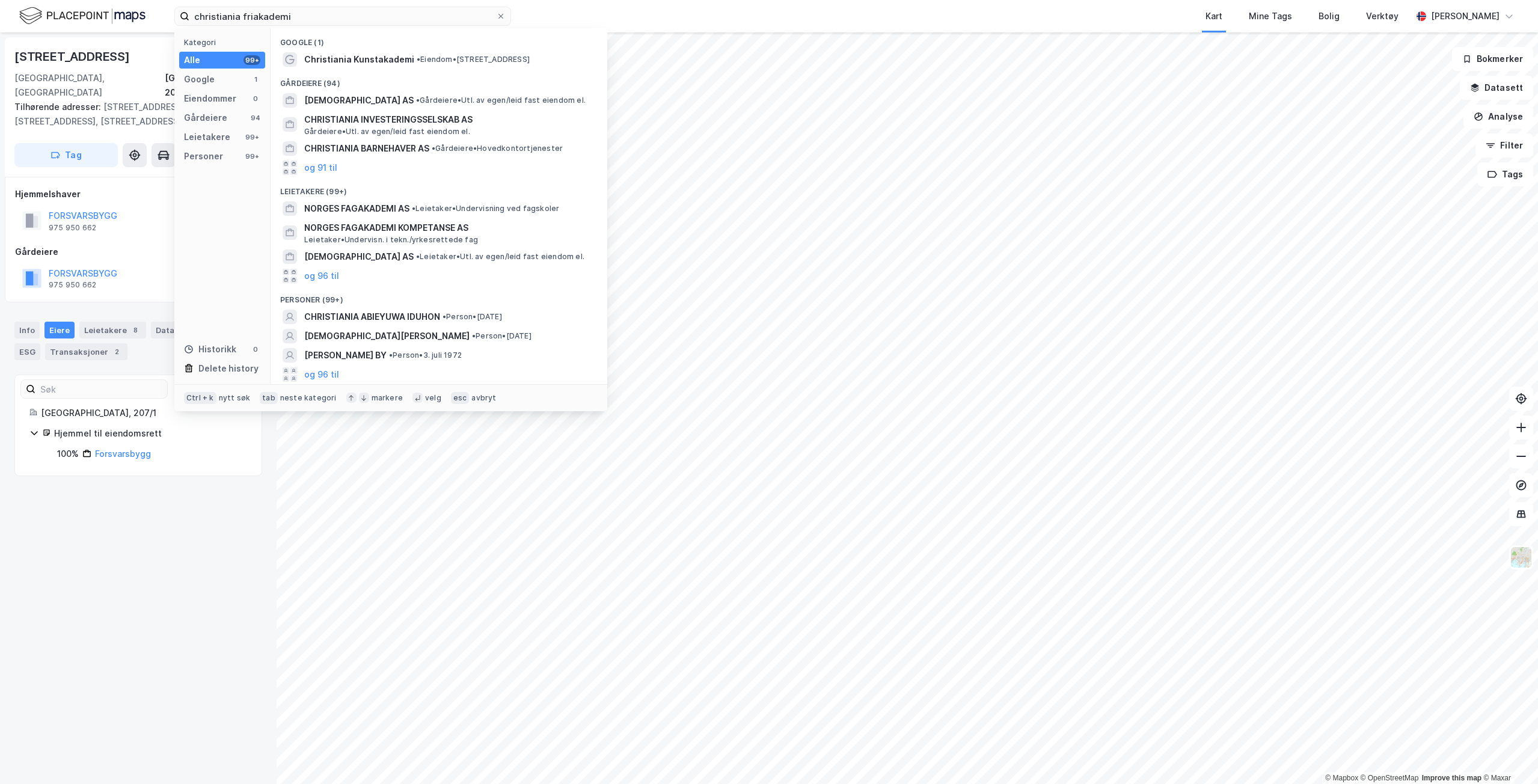
click at [407, 63] on span "Christiania Kunstakademi" at bounding box center [359, 60] width 110 height 15
drag, startPoint x: 290, startPoint y: 11, endPoint x: -1, endPoint y: -53, distance: 298.0
click at [0, 0] on html "christiania friakademi Kategori Alle 99+ Google 1 Eiendommer 0 Gårdeiere 94 Lei…" at bounding box center [769, 392] width 1538 height 784
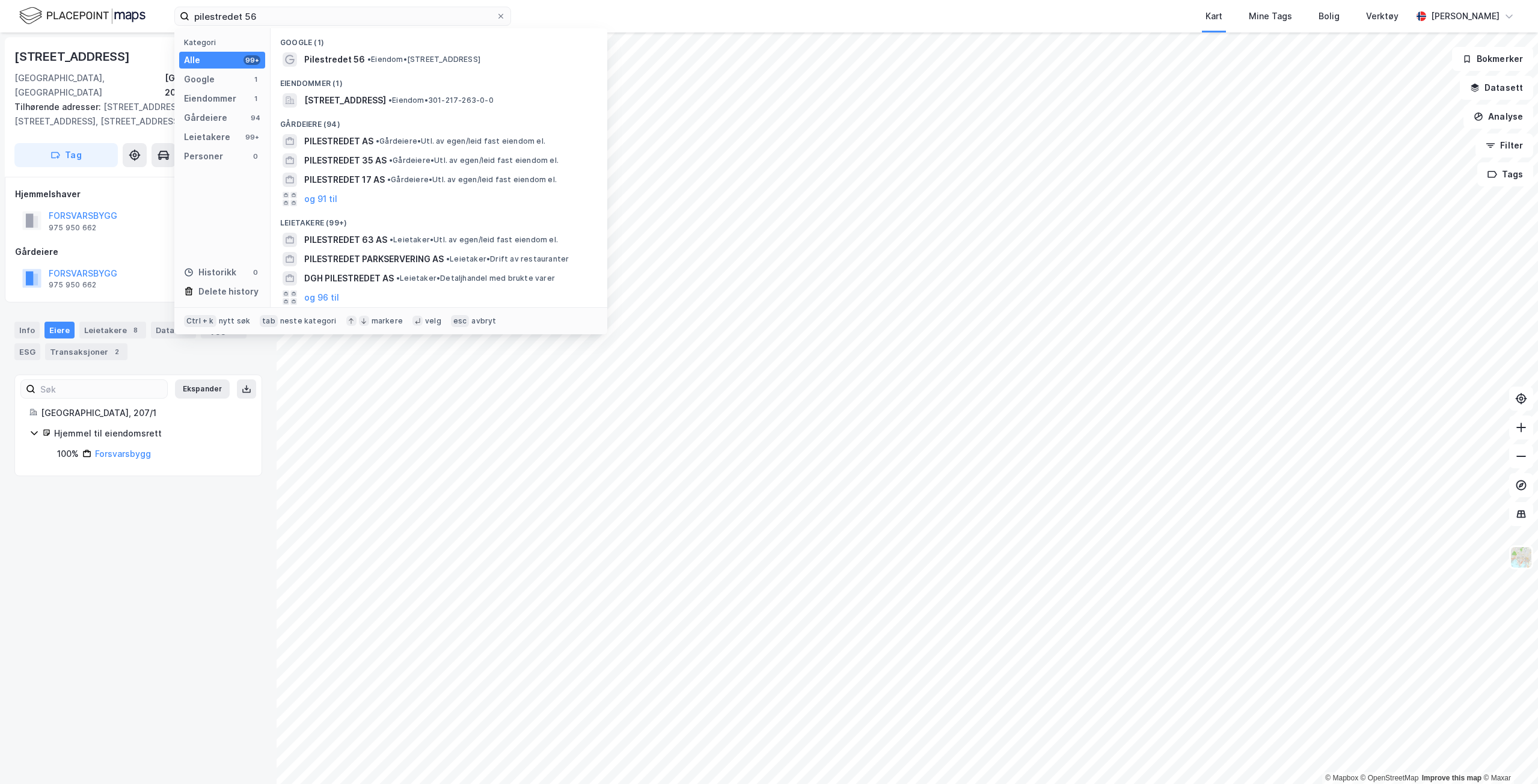
click at [345, 58] on span "Pilestredet 56" at bounding box center [334, 60] width 61 height 15
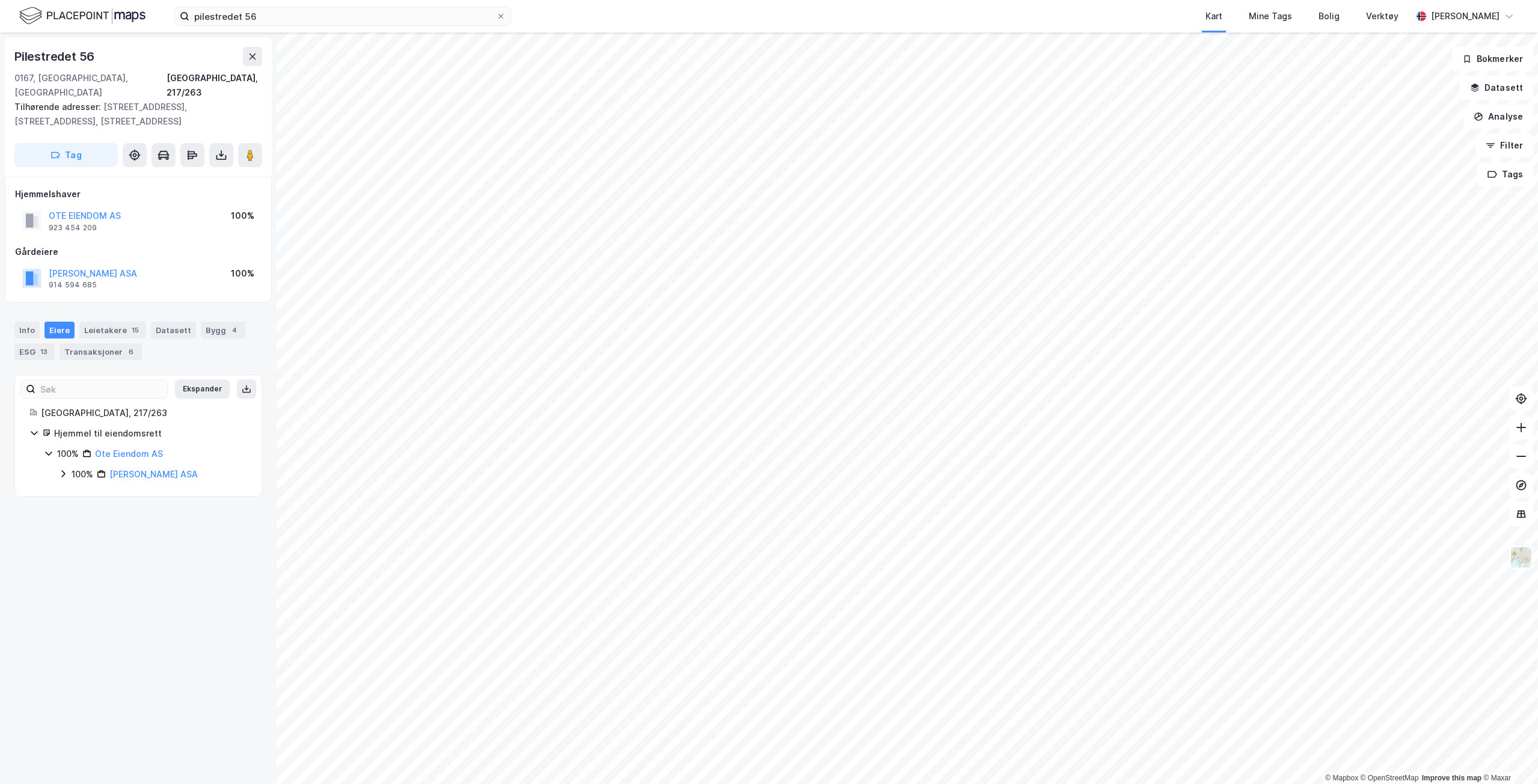
click at [0, 0] on button "OTE EIENDOM AS" at bounding box center [0, 0] width 0 height 0
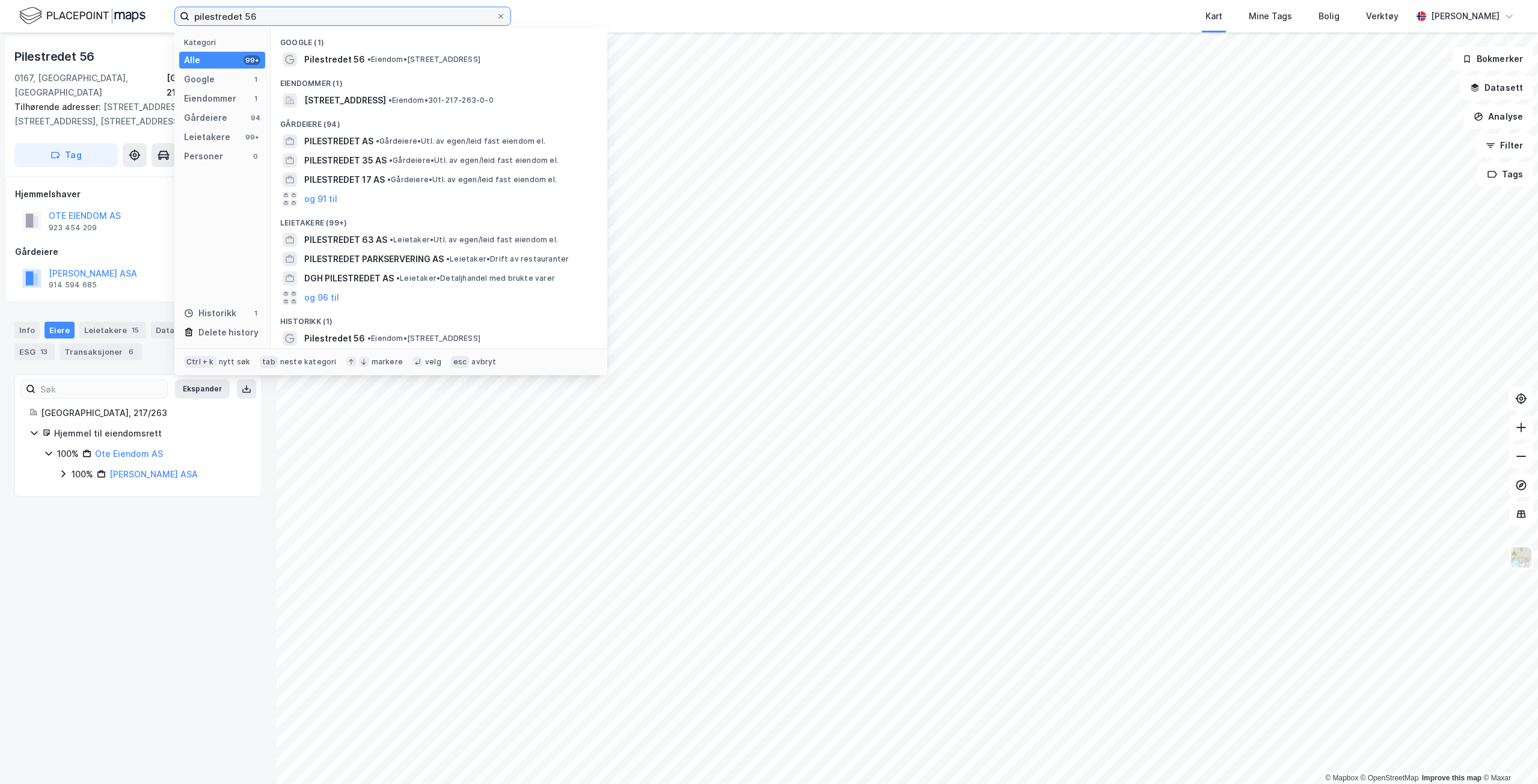
drag, startPoint x: 316, startPoint y: 16, endPoint x: -1, endPoint y: -41, distance: 322.1
click at [0, 0] on html "pilestredet 56 Kategori Alle 99+ Google 1 Eiendommer 1 Gårdeiere 94 Leietakere …" at bounding box center [769, 392] width 1538 height 784
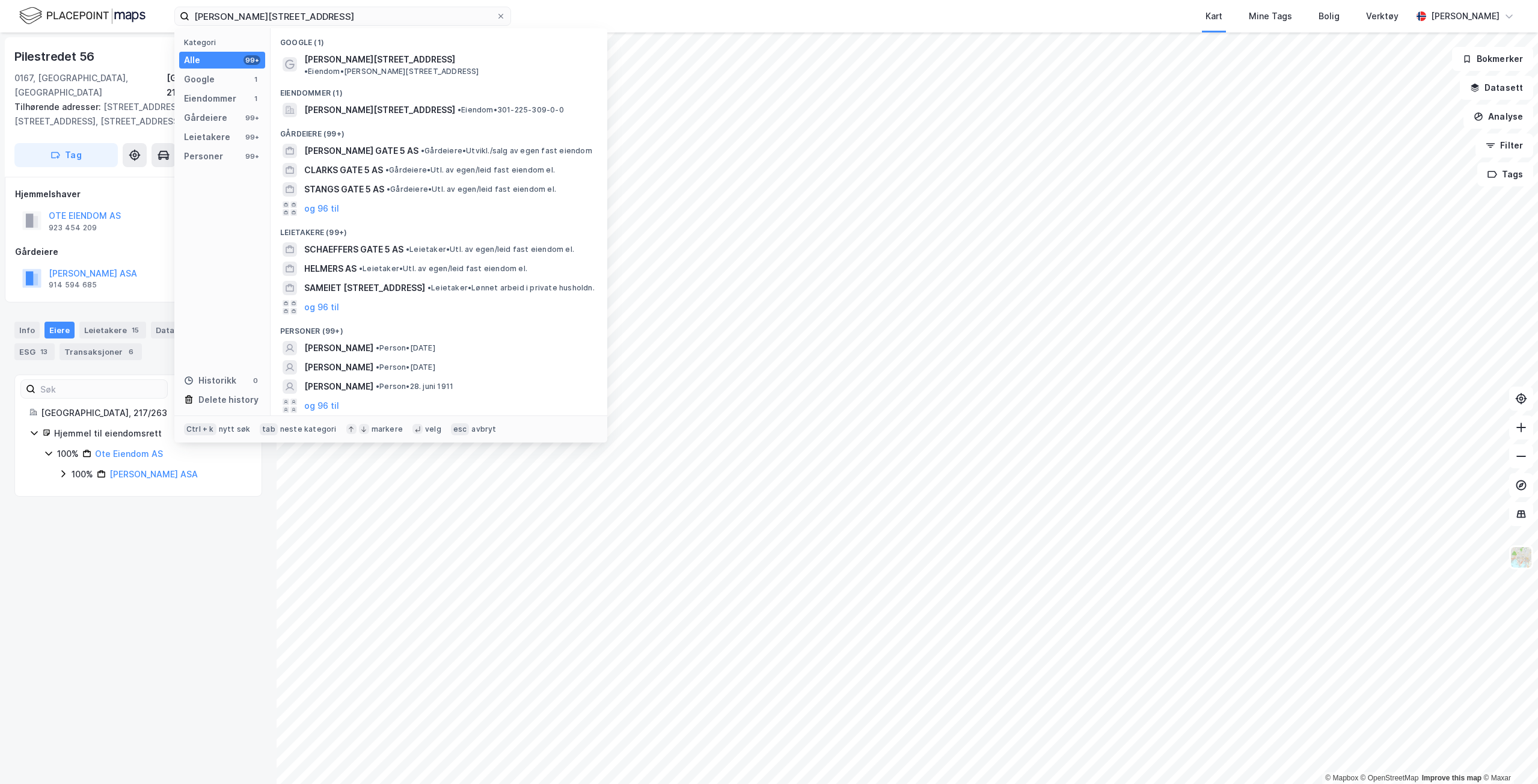
click at [388, 53] on span "[PERSON_NAME][STREET_ADDRESS]" at bounding box center [380, 60] width 151 height 15
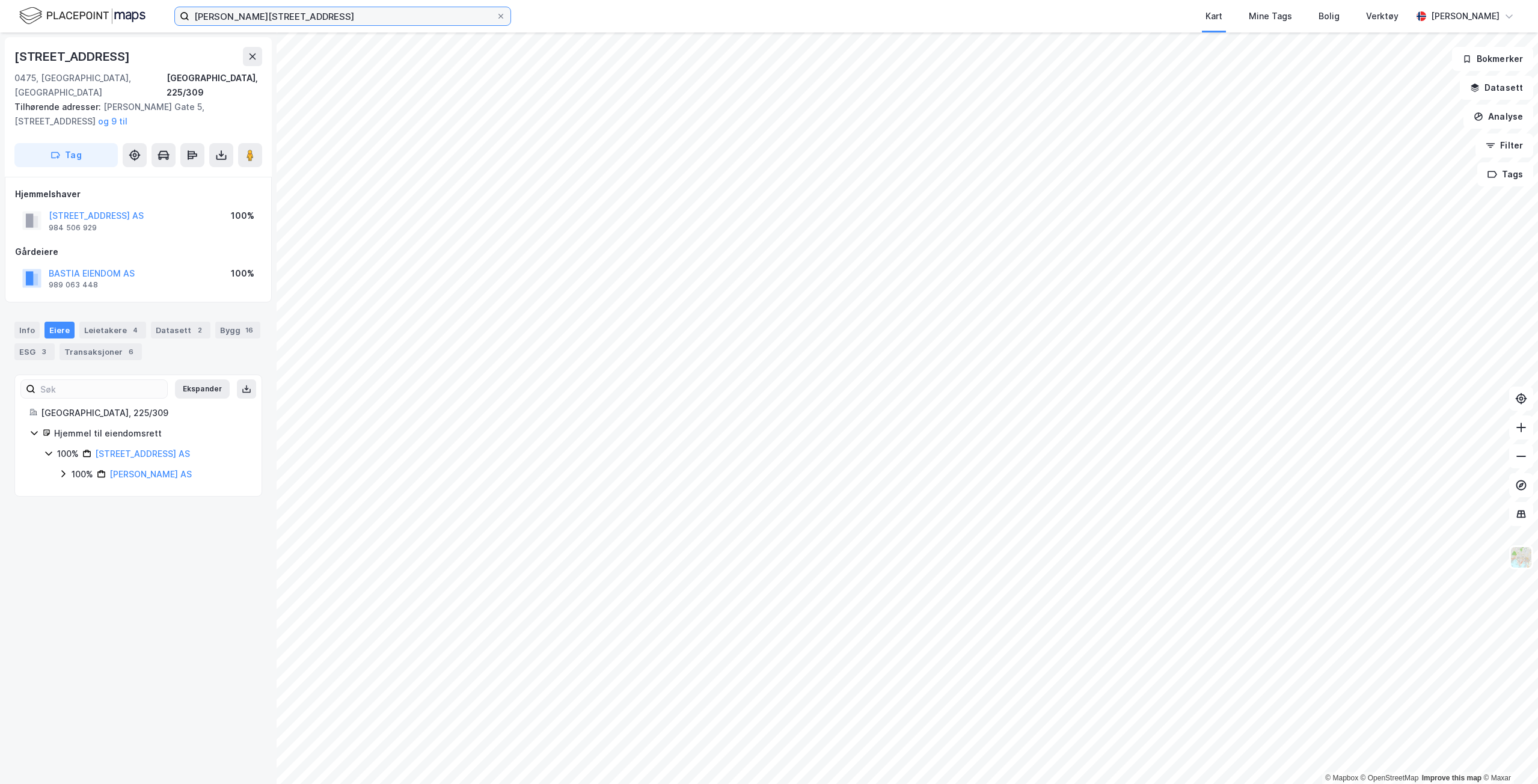
click at [310, 17] on input "[PERSON_NAME][STREET_ADDRESS]" at bounding box center [343, 16] width 307 height 18
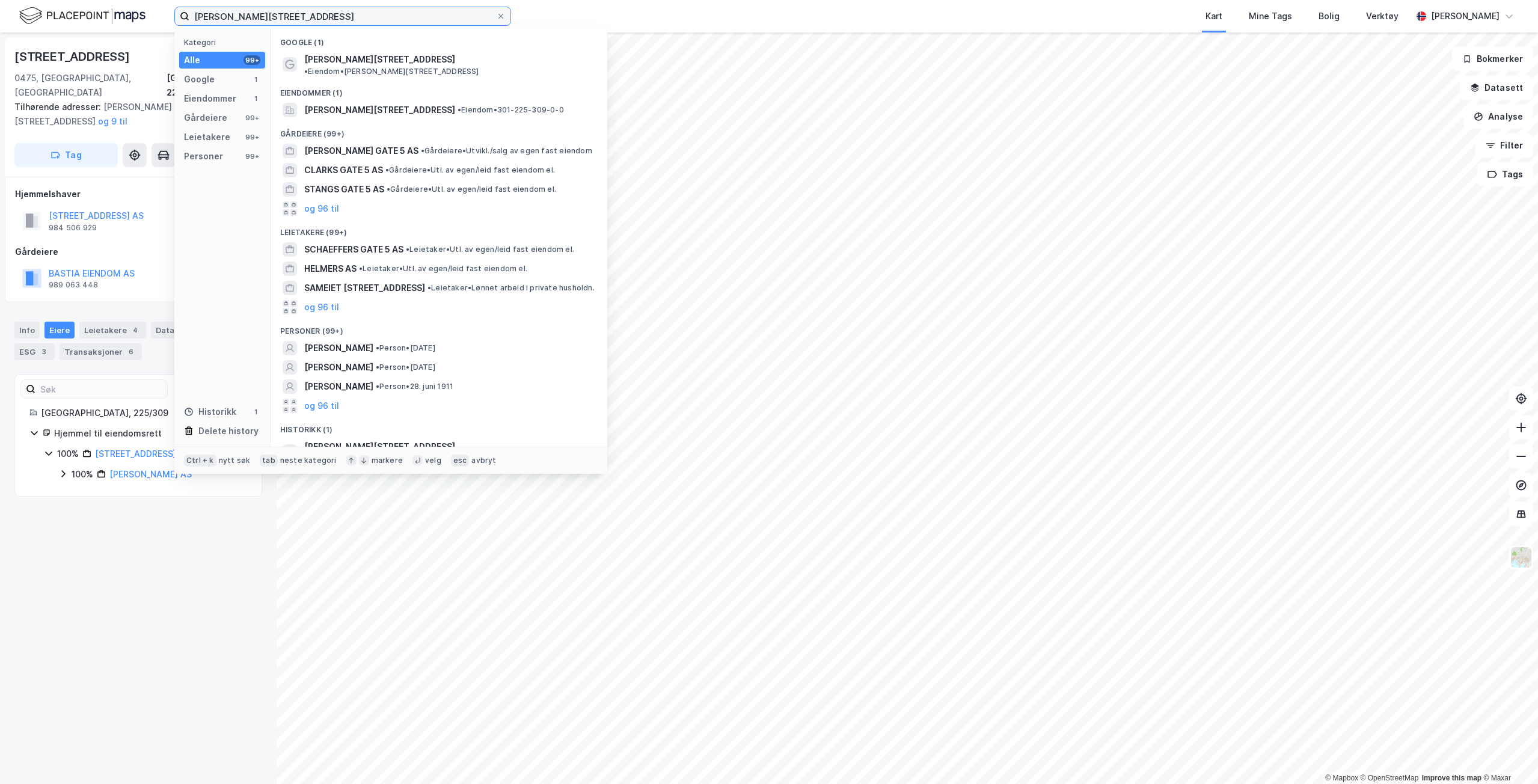
click at [310, 17] on input "[PERSON_NAME][STREET_ADDRESS]" at bounding box center [343, 16] width 307 height 18
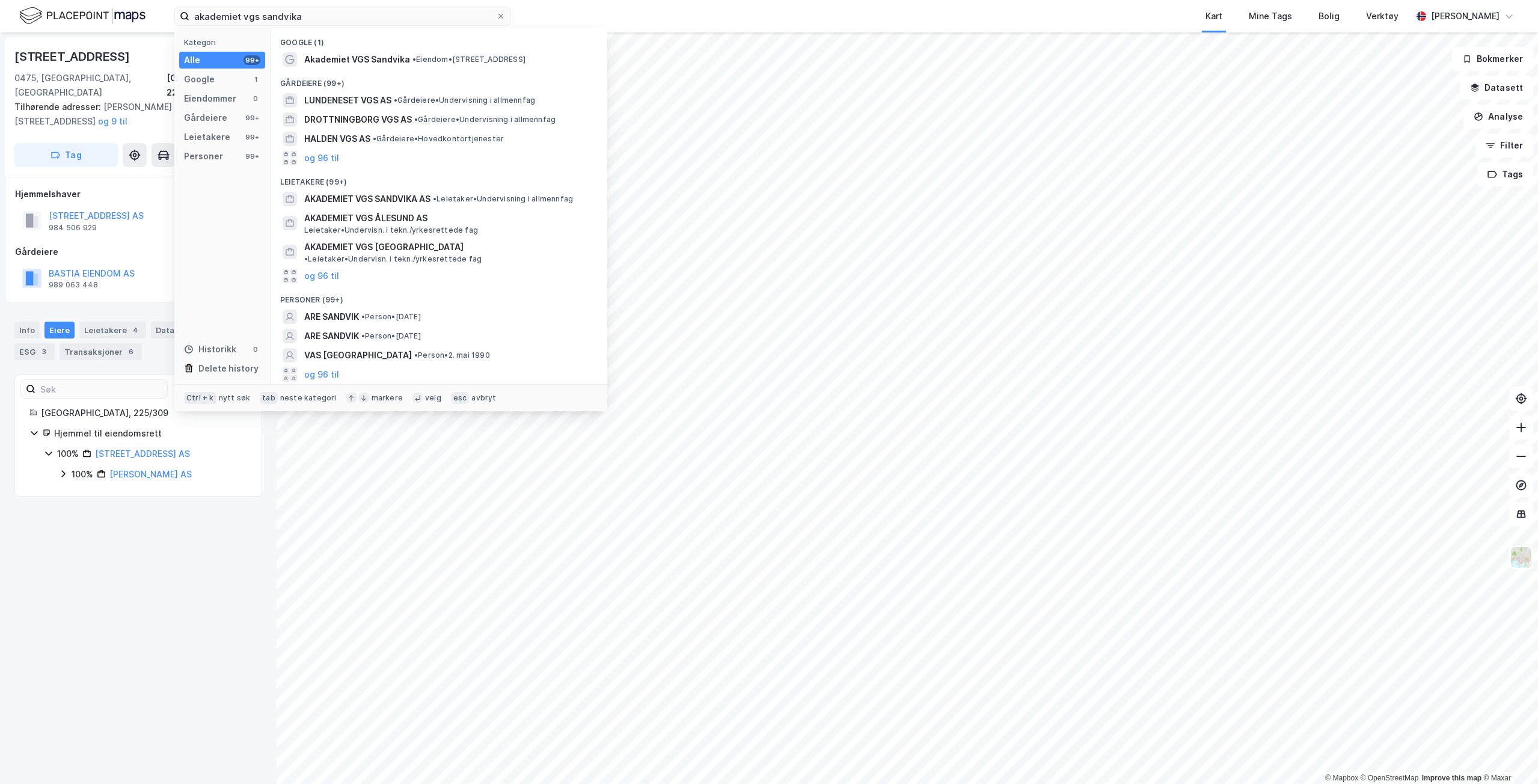
click at [381, 50] on div "Akademiet VGS Sandvika • Eiendom • [STREET_ADDRESS]" at bounding box center [439, 59] width 318 height 19
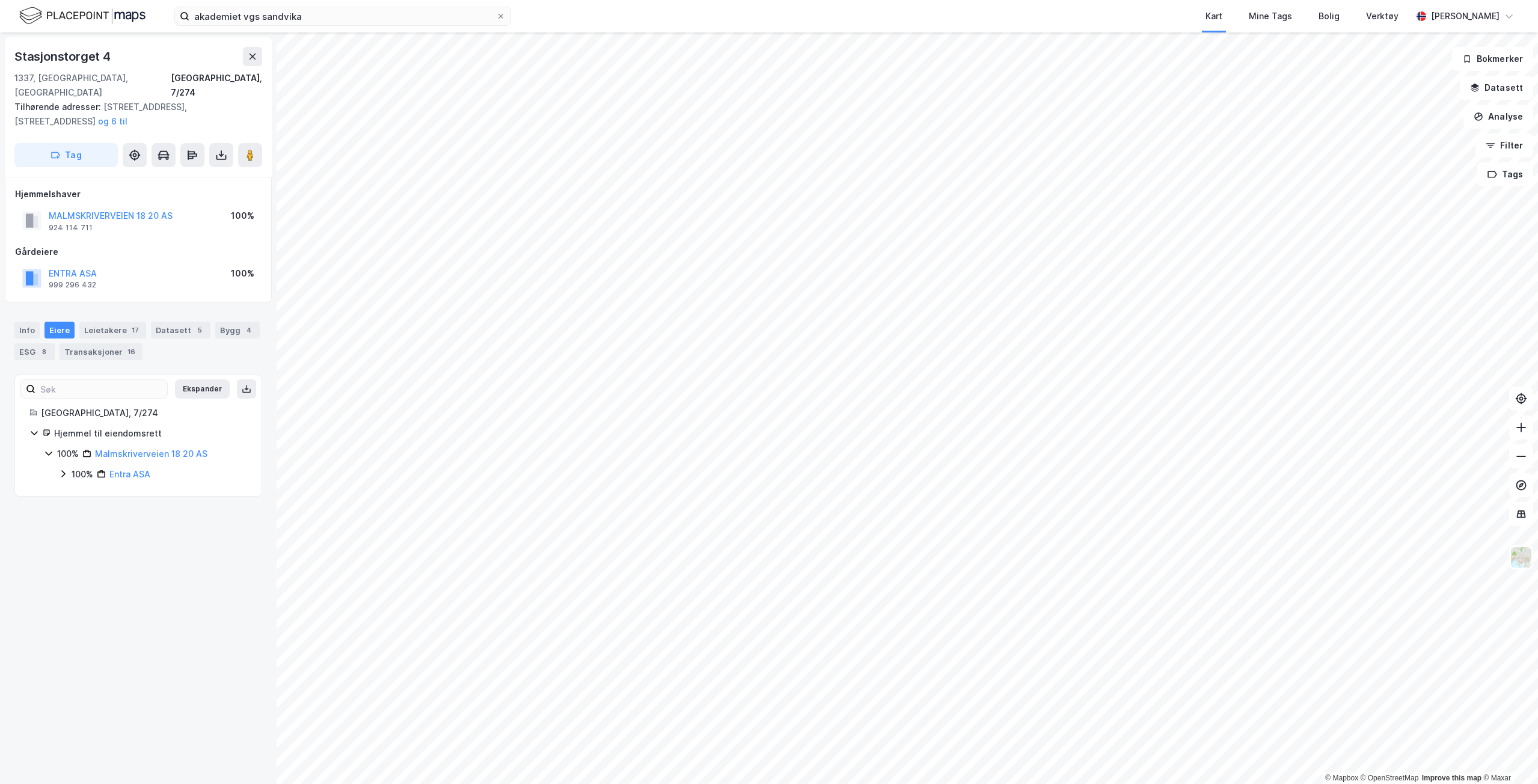
click at [311, 5] on div "akademiet vgs sandvika Kart Mine Tags Bolig Verktøy [PERSON_NAME]" at bounding box center [769, 16] width 1538 height 33
click at [306, 31] on div "akademiet vgs sandvika Kart Mine Tags Bolig Verktøy [PERSON_NAME]" at bounding box center [769, 16] width 1538 height 33
click at [326, 25] on input "akademiet vgs sandvika" at bounding box center [343, 16] width 307 height 18
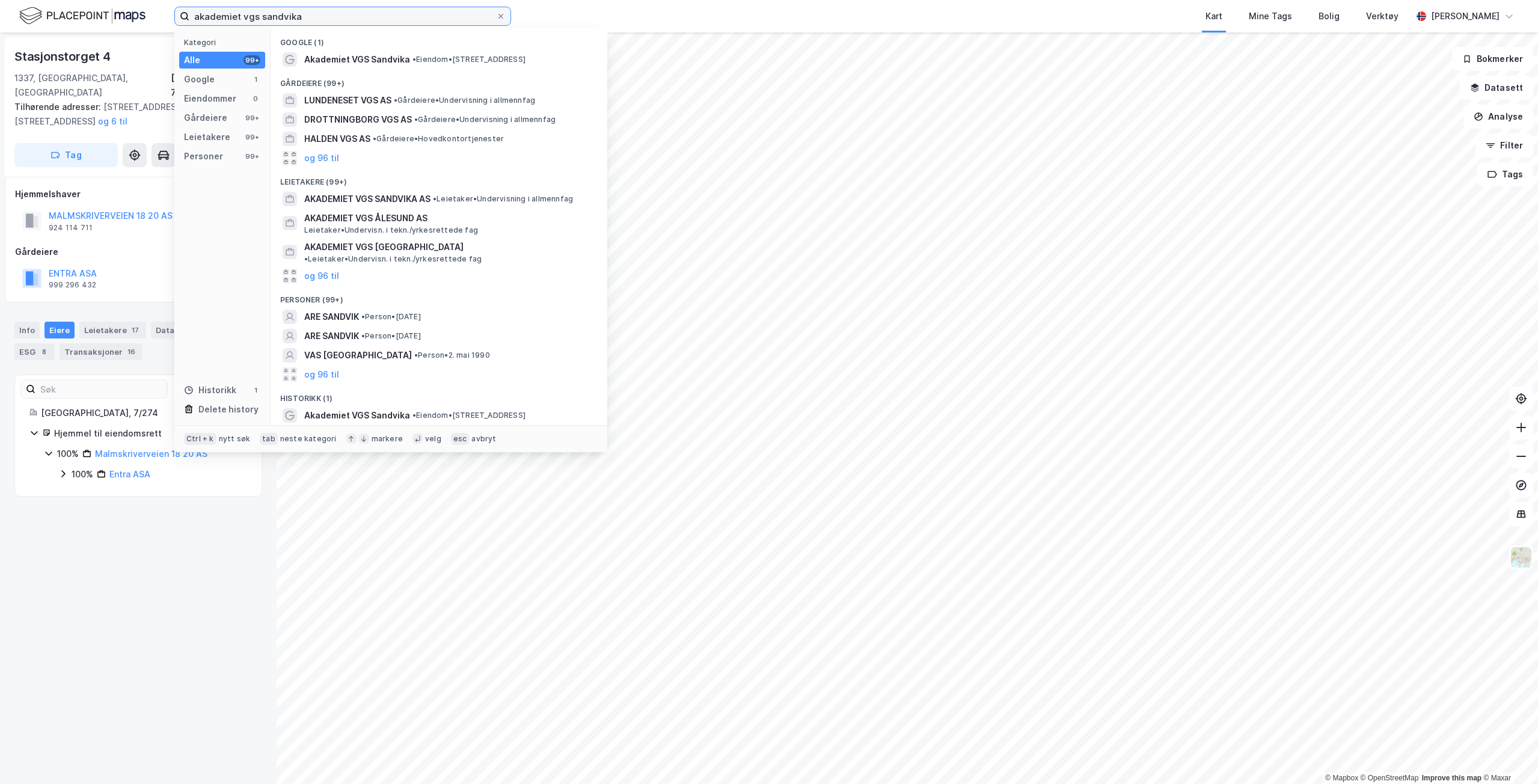
click at [326, 23] on input "akademiet vgs sandvika" at bounding box center [343, 16] width 307 height 18
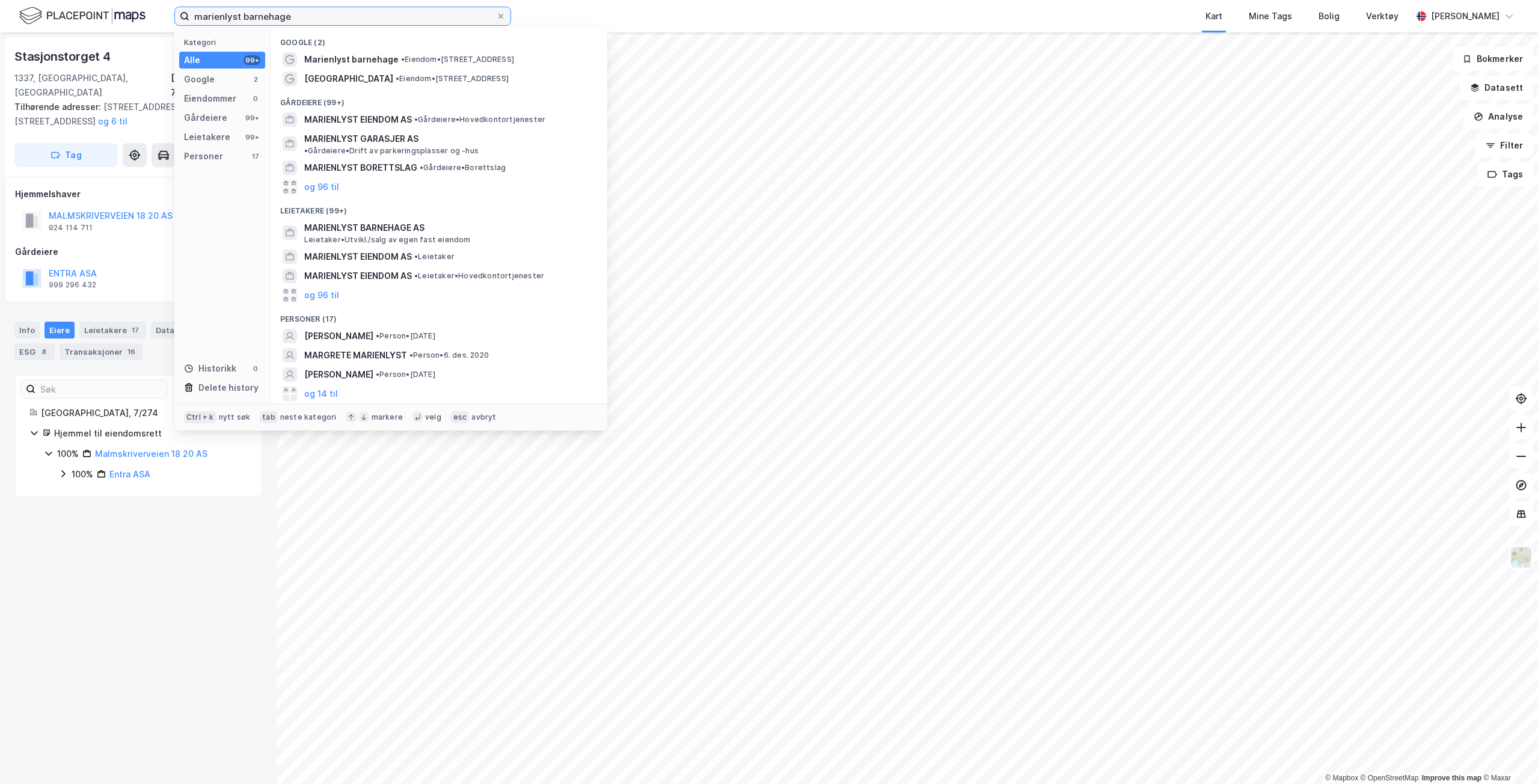
click at [326, 22] on input "marienlyst barnehage" at bounding box center [343, 16] width 307 height 18
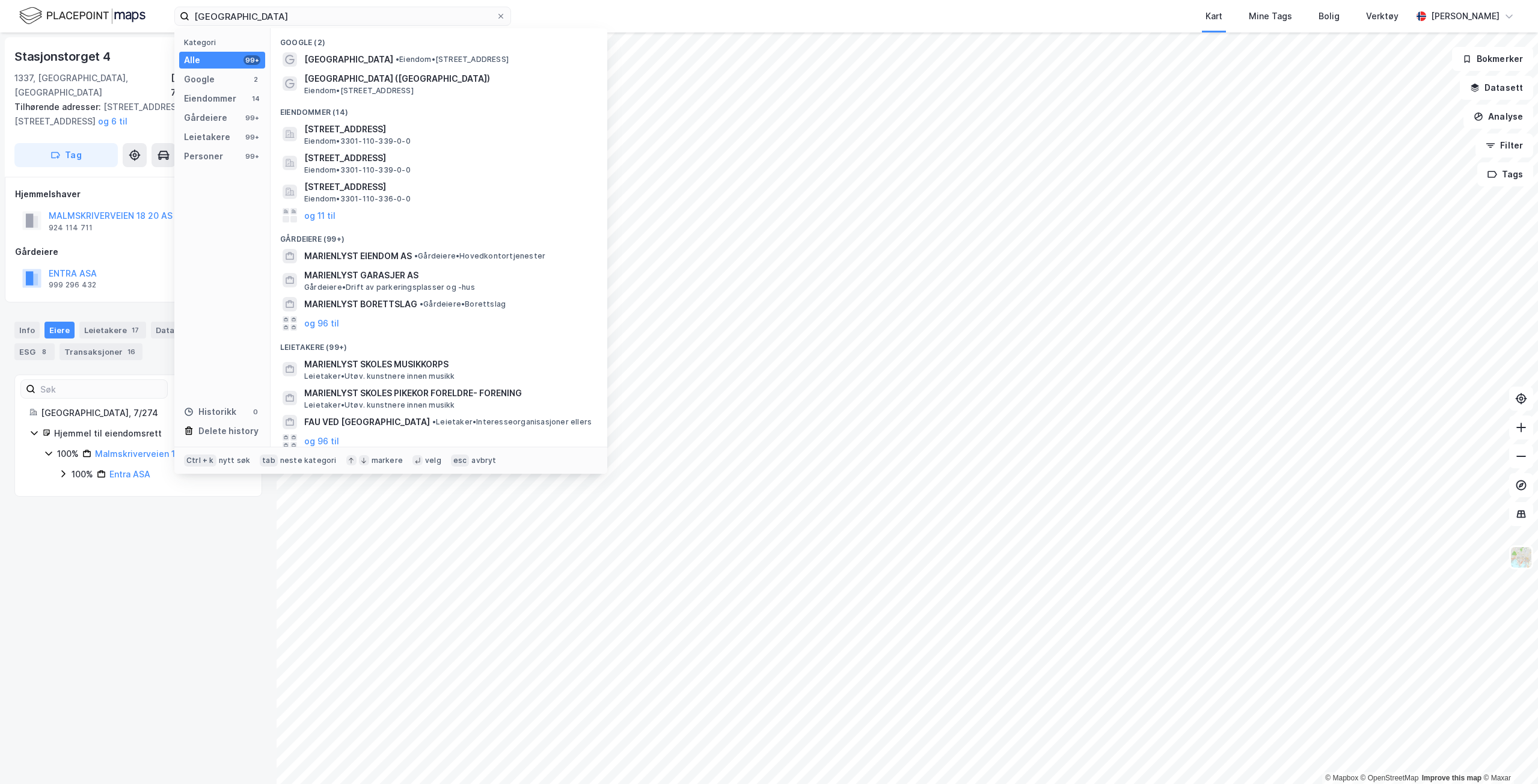
click at [342, 57] on span "[GEOGRAPHIC_DATA]" at bounding box center [349, 60] width 89 height 15
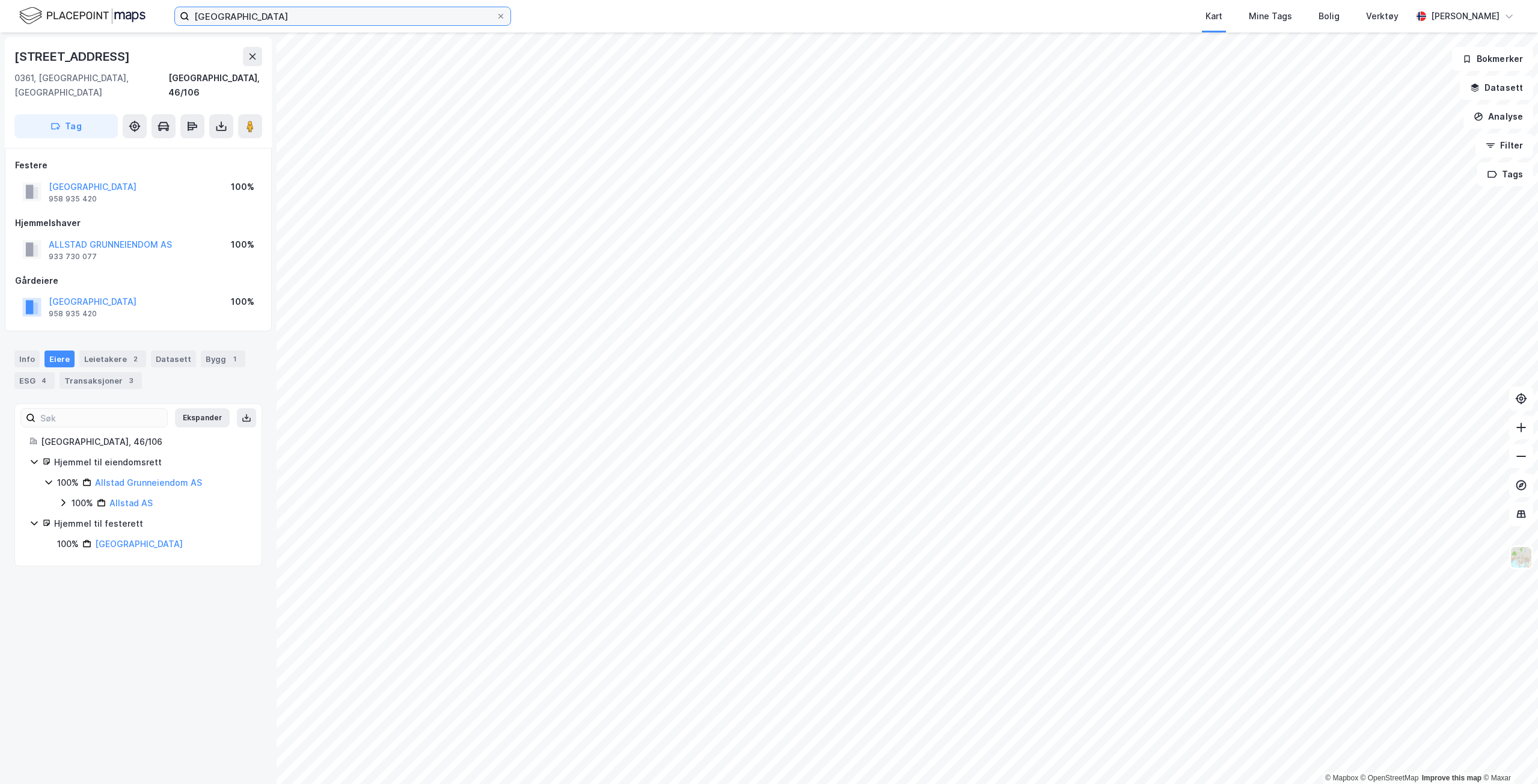
drag, startPoint x: 339, startPoint y: 24, endPoint x: 31, endPoint y: 3, distance: 308.7
click at [31, 3] on div "[GEOGRAPHIC_DATA] Kart Mine Tags Bolig Verktøy [PERSON_NAME]" at bounding box center [769, 16] width 1538 height 33
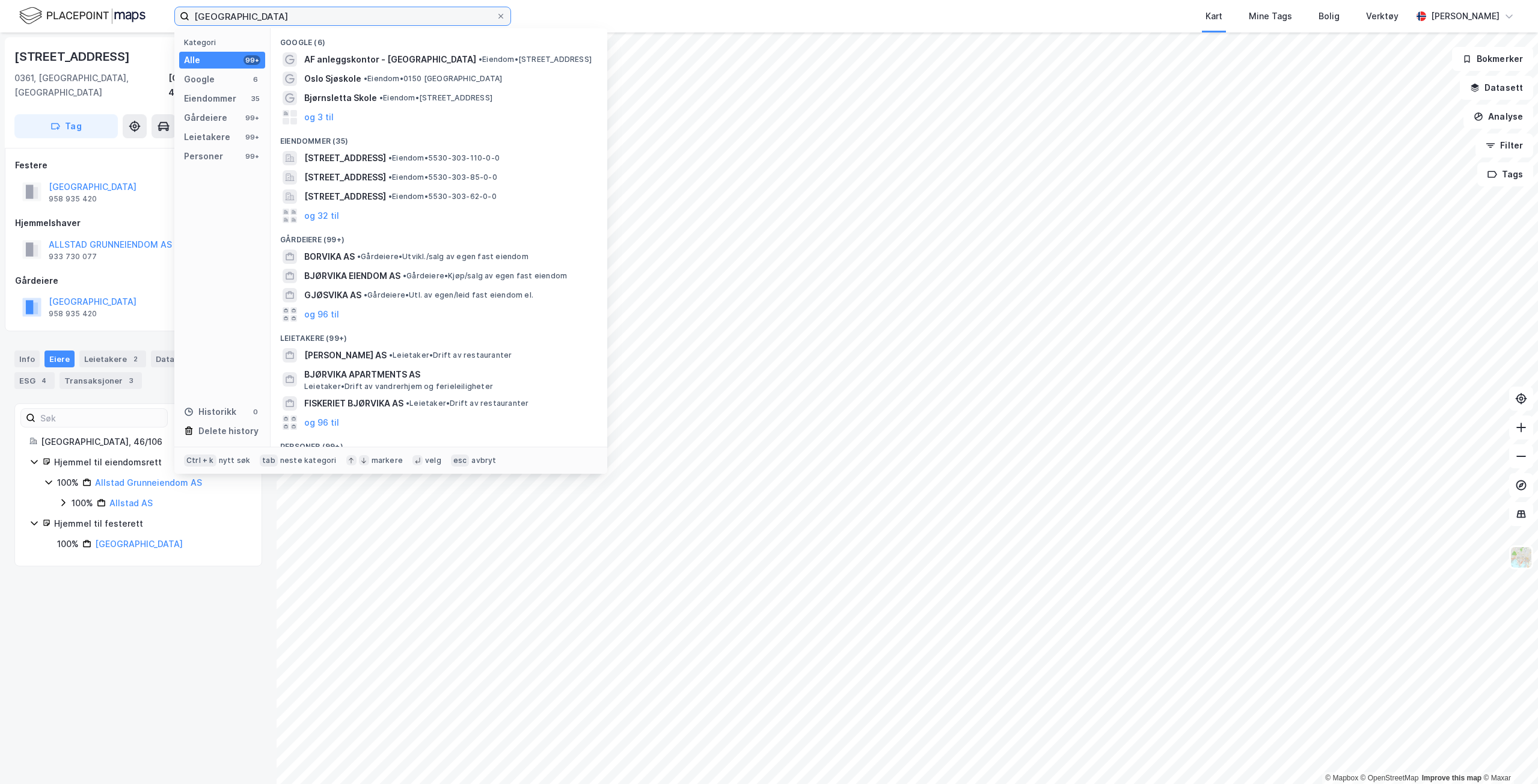
type input "[GEOGRAPHIC_DATA]"
click at [417, 63] on span "AF anleggskontor - [GEOGRAPHIC_DATA]" at bounding box center [390, 60] width 172 height 15
